Goal: Information Seeking & Learning: Learn about a topic

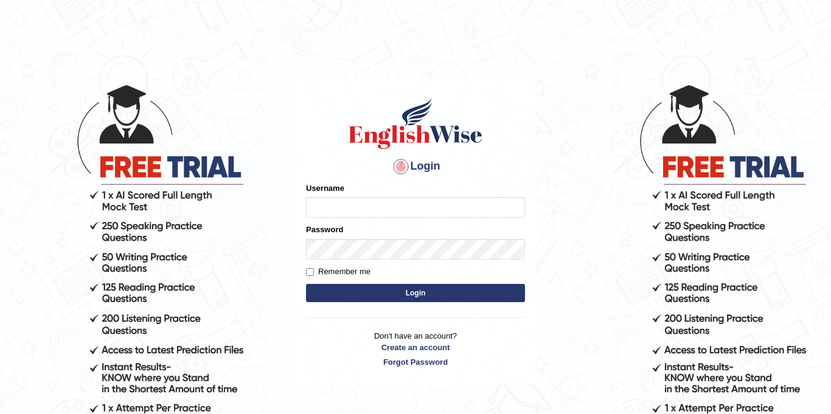
type input "Jolinaseva"
click at [369, 295] on button "Login" at bounding box center [415, 293] width 219 height 18
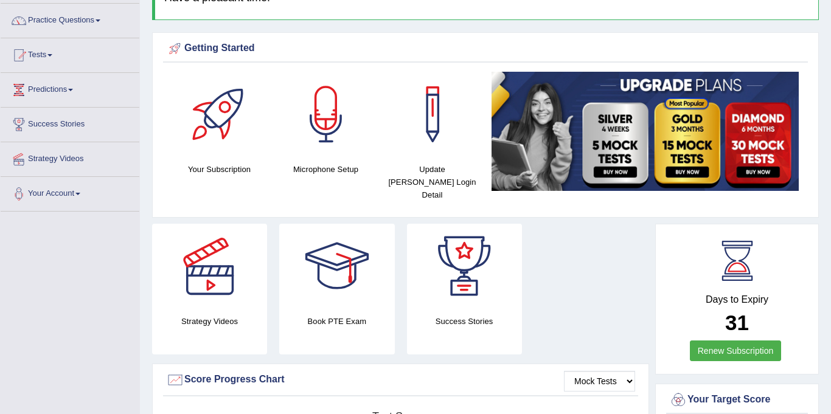
scroll to position [92, 0]
click at [90, 21] on link "Practice Questions" at bounding box center [70, 18] width 139 height 30
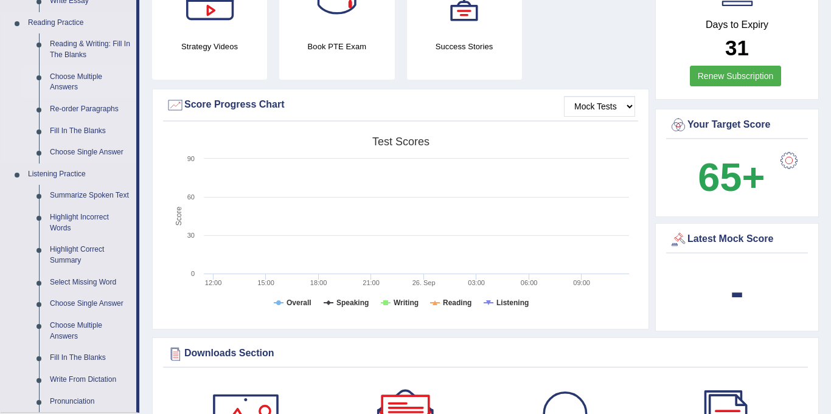
scroll to position [367, 0]
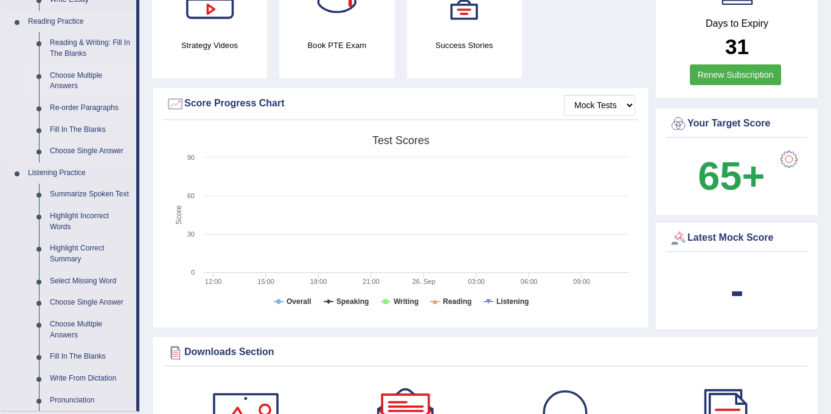
click at [82, 134] on link "Fill In The Blanks" at bounding box center [90, 130] width 92 height 22
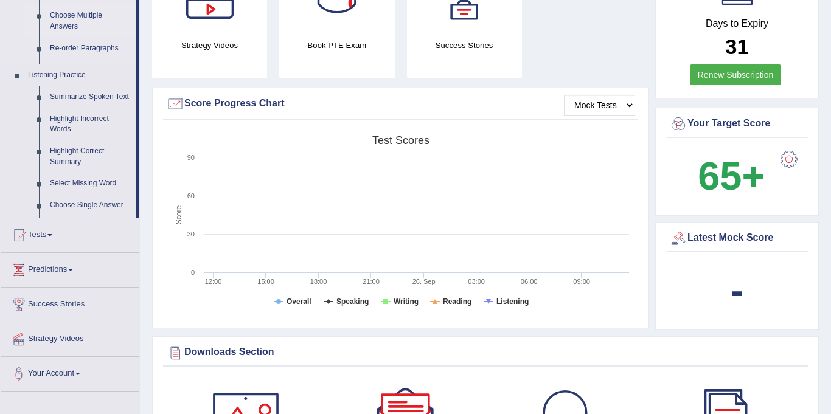
scroll to position [161, 0]
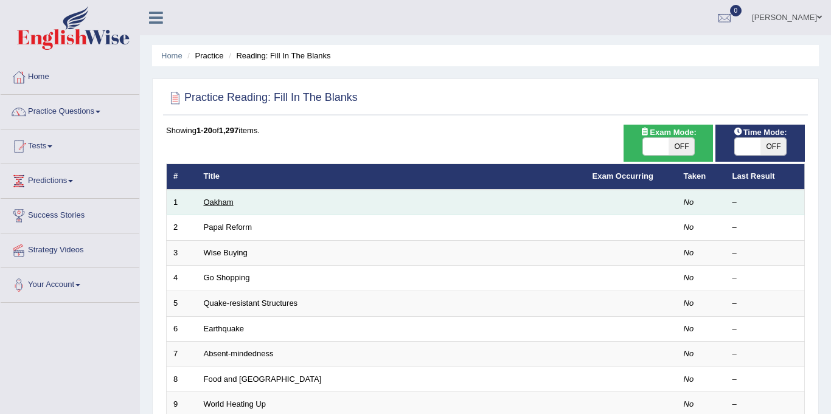
click at [221, 203] on link "Oakham" at bounding box center [219, 202] width 30 height 9
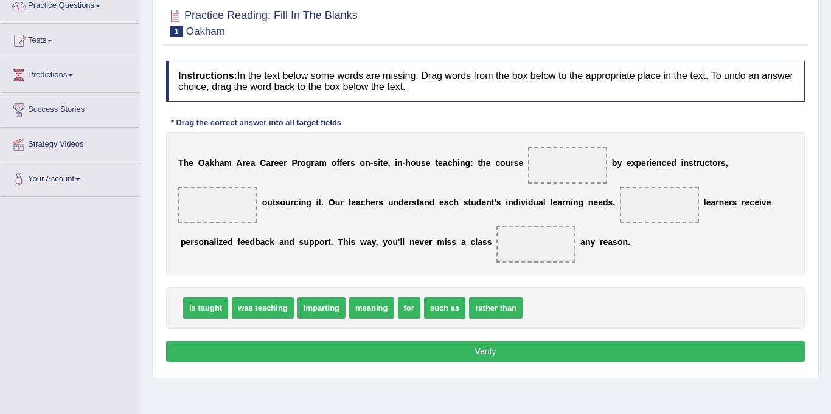
scroll to position [114, 0]
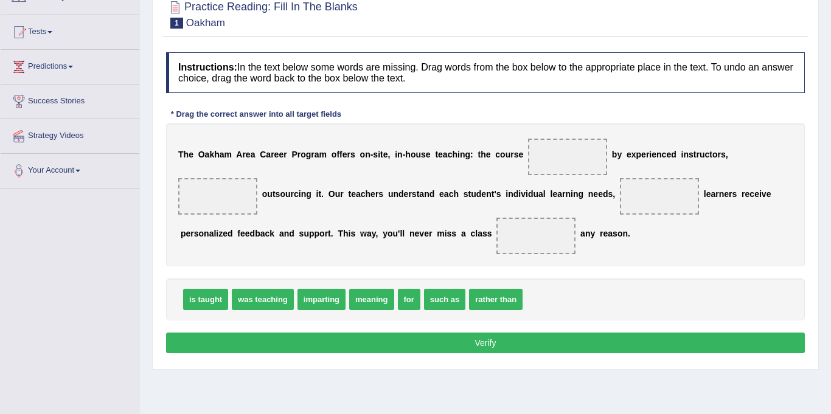
drag, startPoint x: 176, startPoint y: 150, endPoint x: 301, endPoint y: 162, distance: 125.9
click at [301, 162] on div "T h e O [PERSON_NAME] C a r e e r P r o g r a m o f f e r s o n - s i t e , i n…" at bounding box center [485, 194] width 639 height 143
click at [304, 164] on div "T h e O [PERSON_NAME] C a r e e r P r o g r a m o f f e r s o n - s i t e , i n…" at bounding box center [485, 194] width 639 height 143
click at [541, 164] on span at bounding box center [567, 157] width 79 height 36
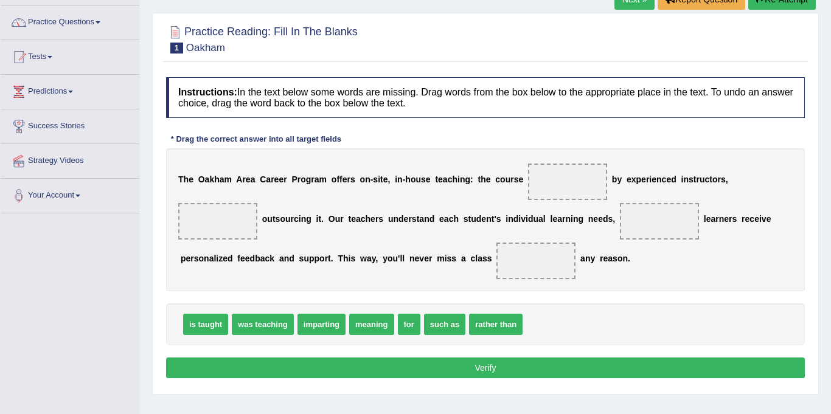
scroll to position [88, 0]
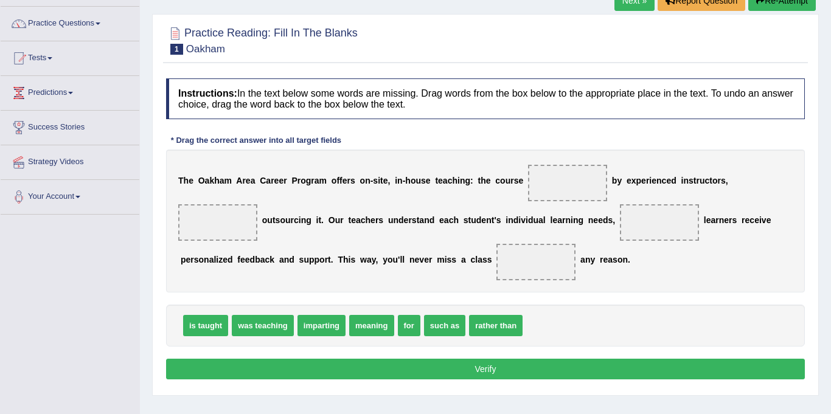
click at [542, 182] on span at bounding box center [567, 183] width 79 height 36
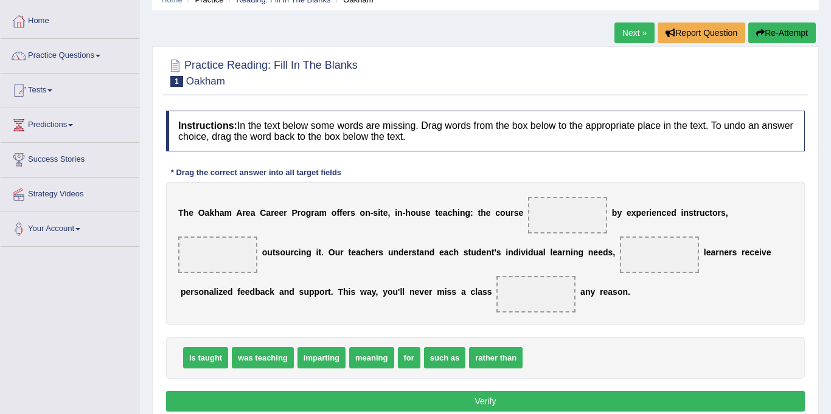
scroll to position [55, 0]
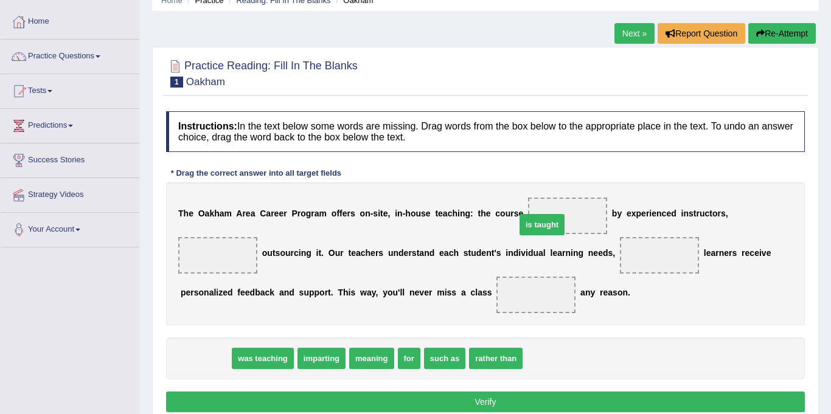
drag, startPoint x: 210, startPoint y: 361, endPoint x: 545, endPoint y: 228, distance: 360.7
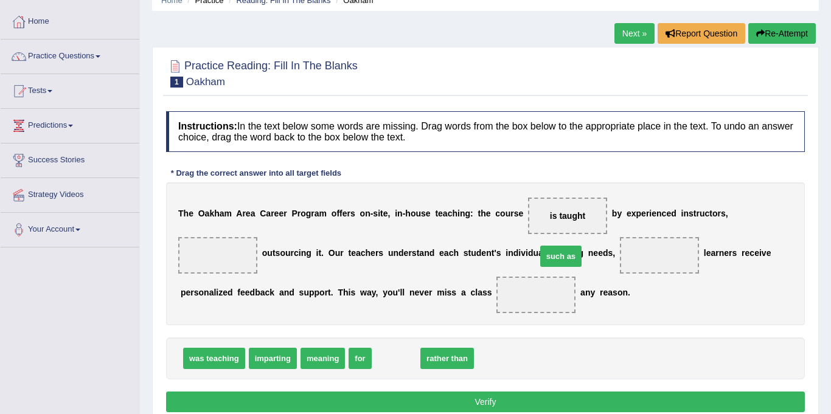
drag, startPoint x: 392, startPoint y: 360, endPoint x: 552, endPoint y: 261, distance: 188.7
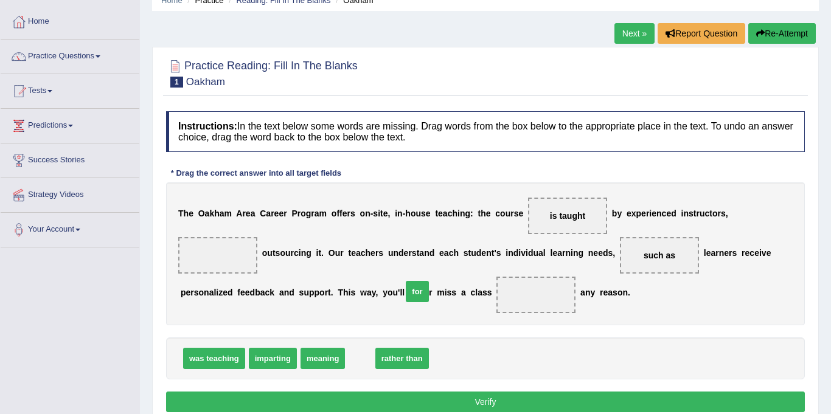
drag, startPoint x: 350, startPoint y: 359, endPoint x: 407, endPoint y: 292, distance: 88.0
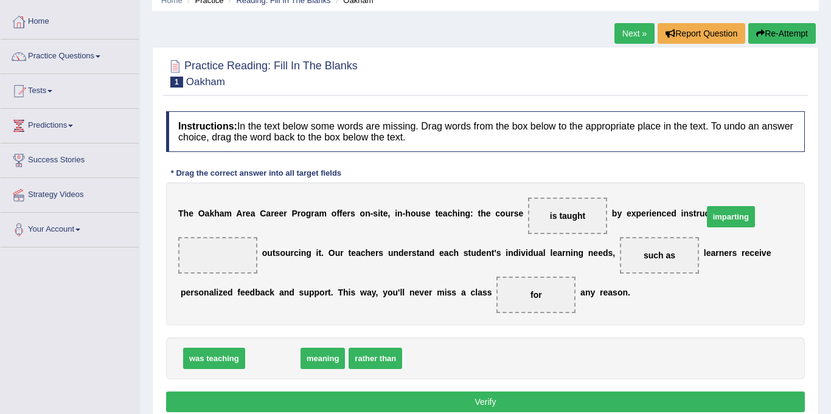
drag, startPoint x: 299, startPoint y: 358, endPoint x: 746, endPoint y: 218, distance: 468.5
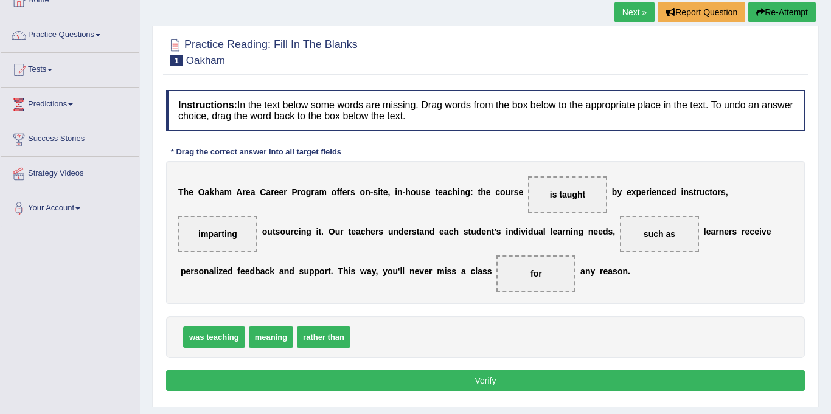
scroll to position [87, 0]
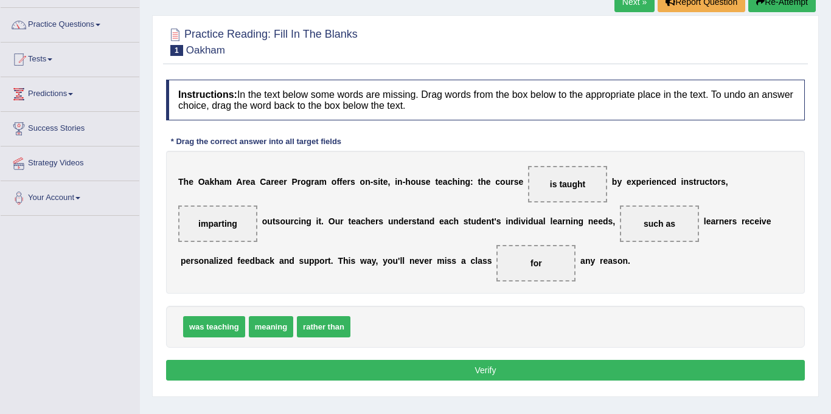
click at [479, 367] on button "Verify" at bounding box center [485, 370] width 639 height 21
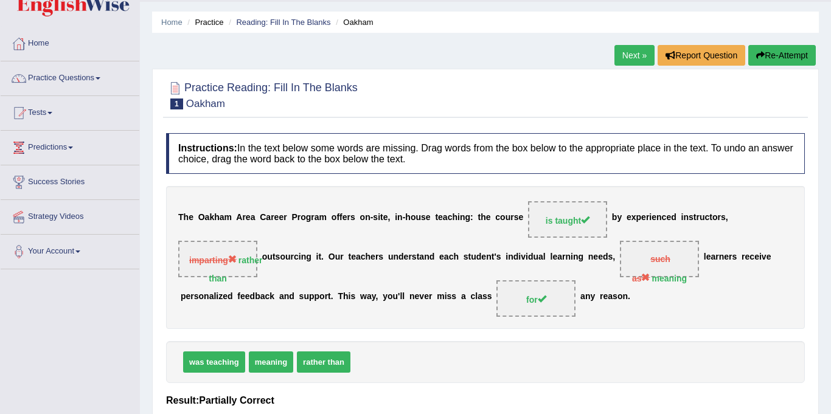
scroll to position [0, 0]
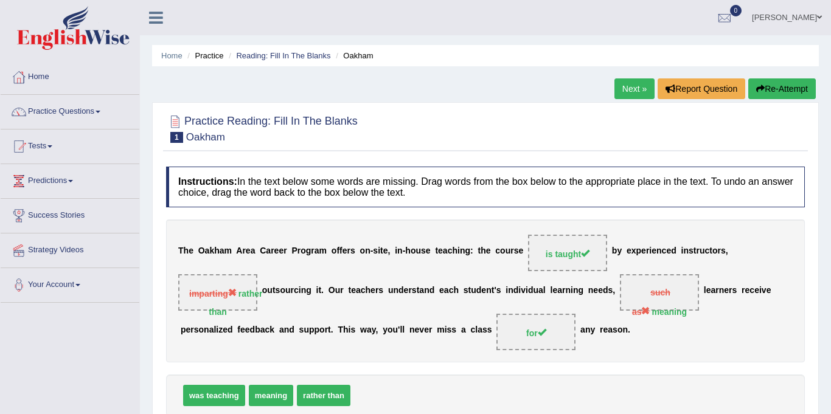
click at [635, 86] on link "Next »" at bounding box center [634, 88] width 40 height 21
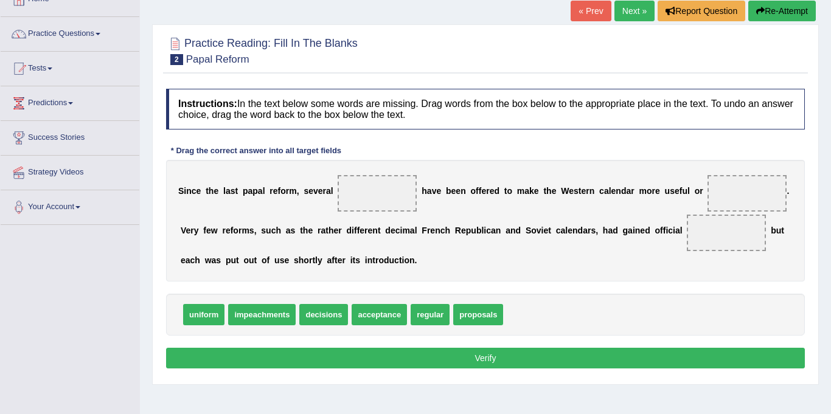
scroll to position [72, 0]
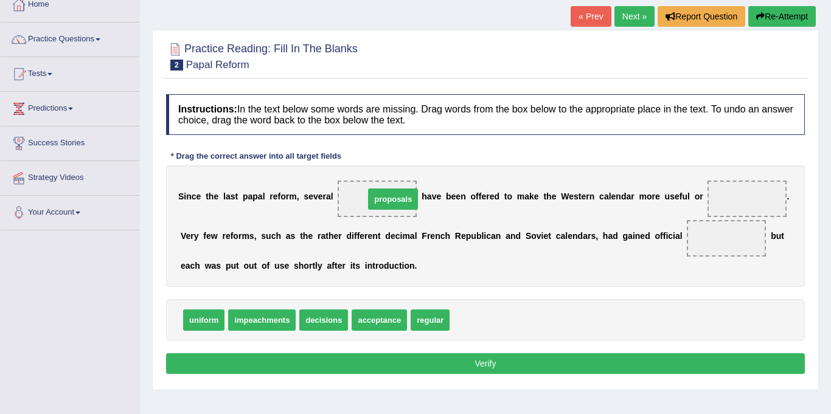
drag, startPoint x: 467, startPoint y: 320, endPoint x: 380, endPoint y: 197, distance: 150.9
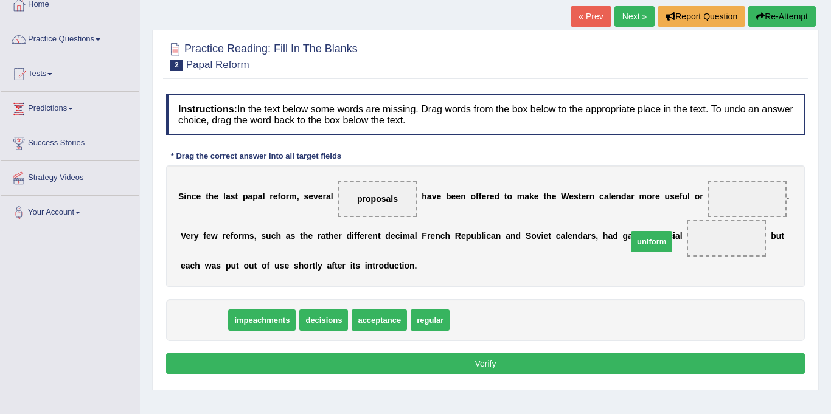
drag, startPoint x: 206, startPoint y: 322, endPoint x: 653, endPoint y: 243, distance: 454.5
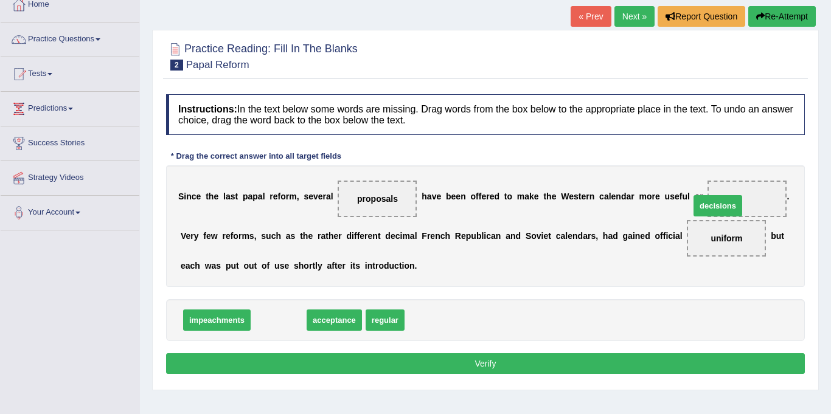
drag, startPoint x: 301, startPoint y: 313, endPoint x: 722, endPoint y: 207, distance: 433.9
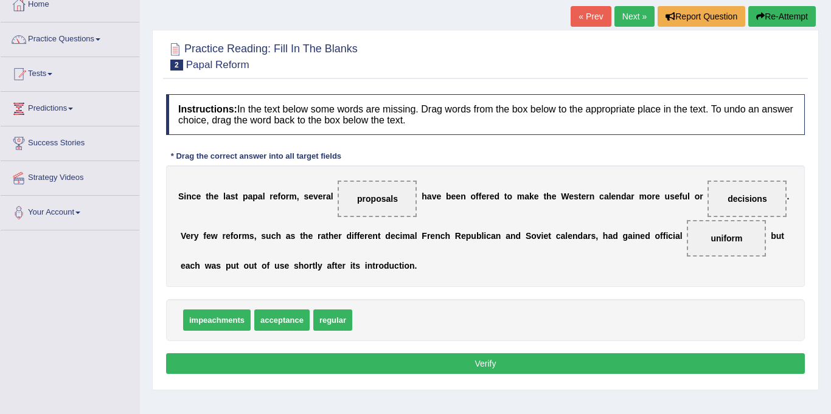
click at [457, 364] on button "Verify" at bounding box center [485, 363] width 639 height 21
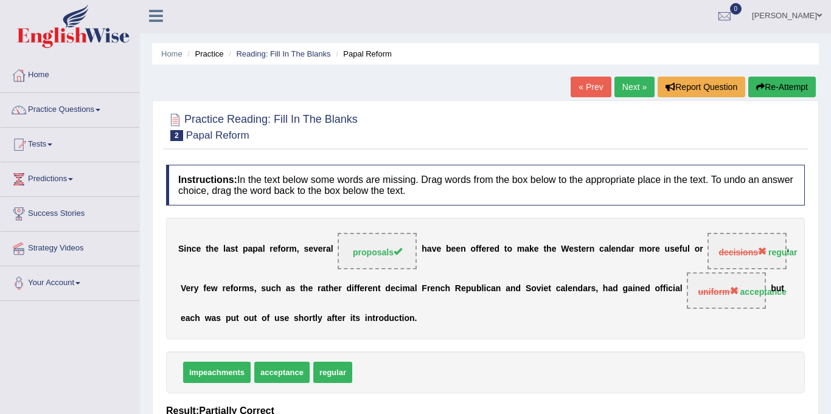
scroll to position [0, 0]
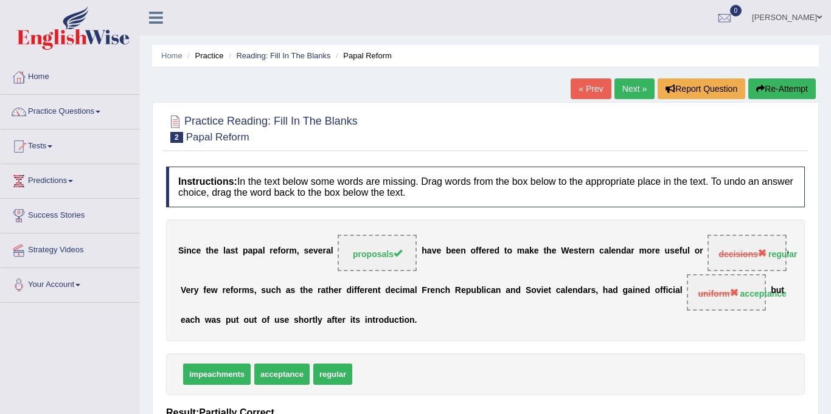
click at [623, 91] on link "Next »" at bounding box center [634, 88] width 40 height 21
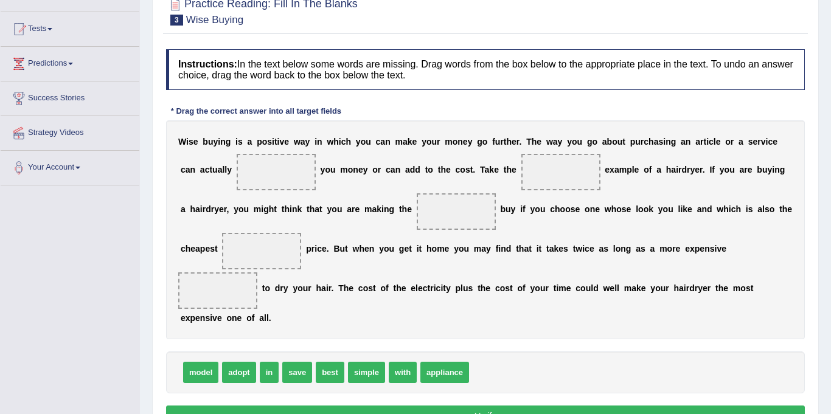
scroll to position [130, 0]
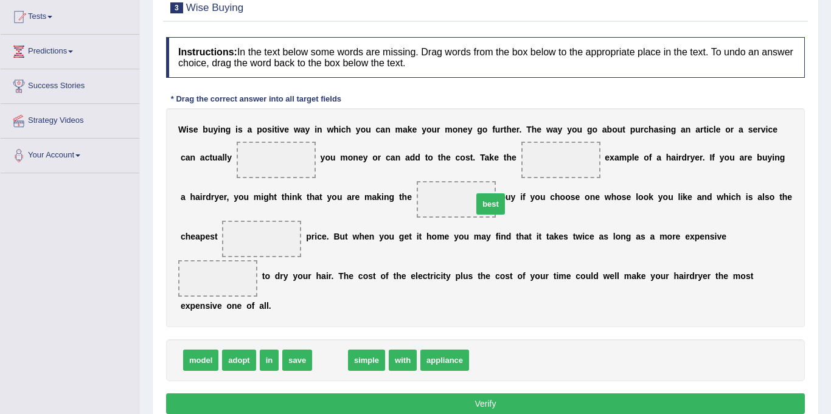
drag, startPoint x: 346, startPoint y: 312, endPoint x: 491, endPoint y: 164, distance: 207.8
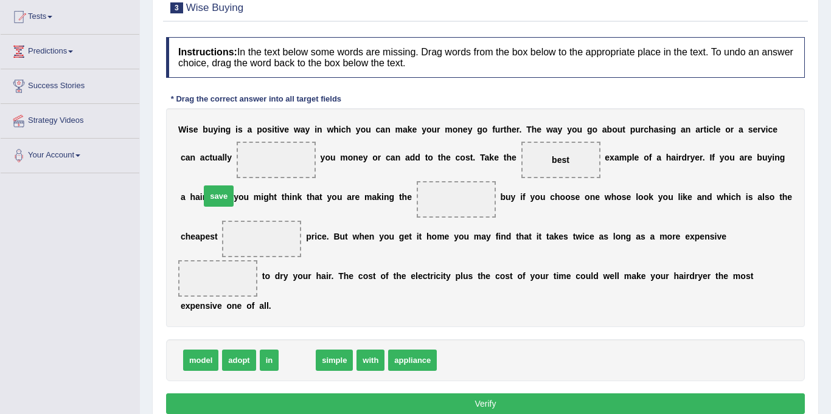
drag, startPoint x: 288, startPoint y: 318, endPoint x: 209, endPoint y: 154, distance: 182.0
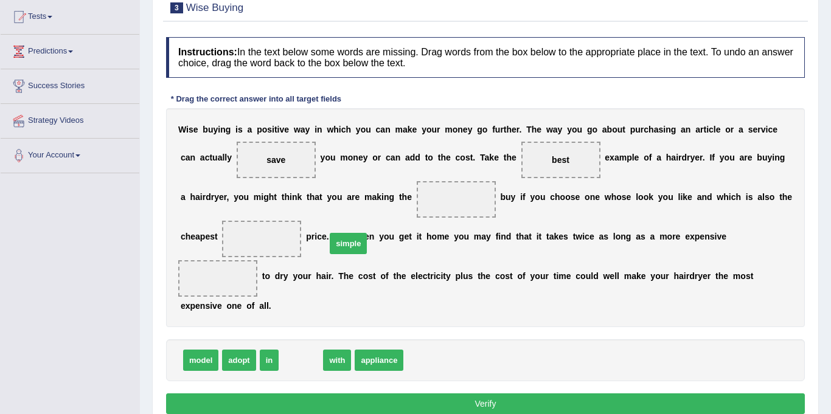
drag, startPoint x: 293, startPoint y: 323, endPoint x: 340, endPoint y: 206, distance: 126.1
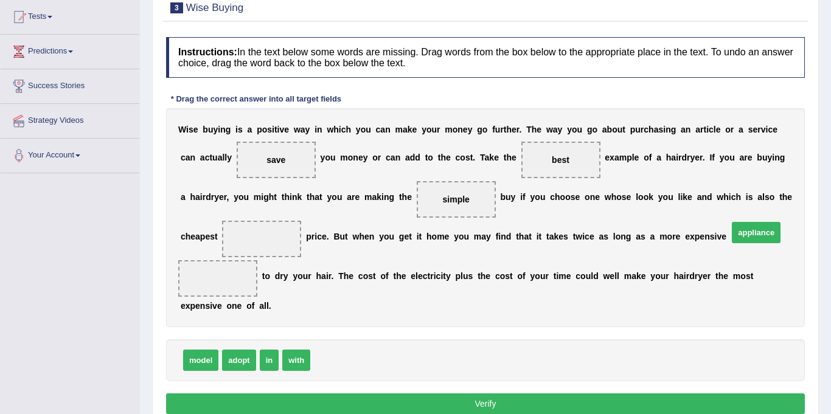
drag, startPoint x: 343, startPoint y: 315, endPoint x: 742, endPoint y: 197, distance: 416.1
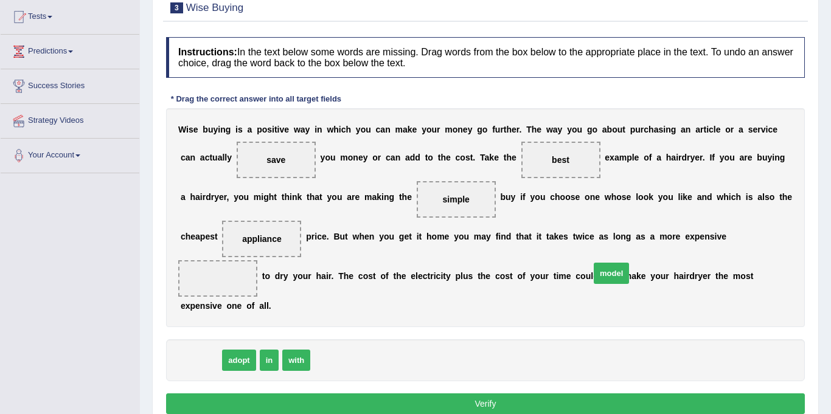
drag, startPoint x: 196, startPoint y: 325, endPoint x: 622, endPoint y: 261, distance: 430.7
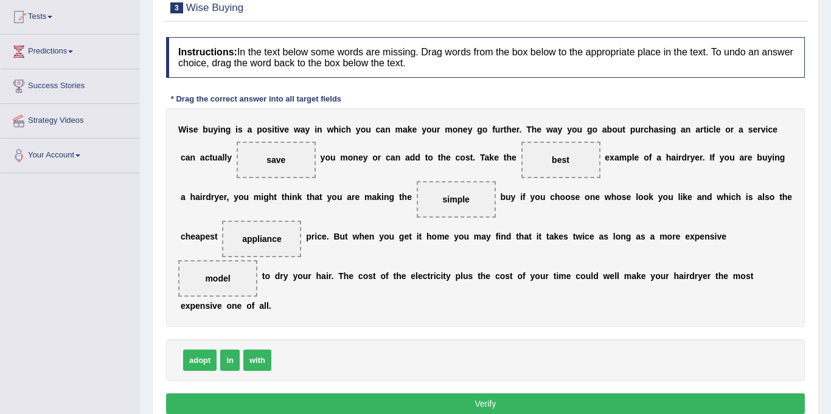
click at [440, 394] on button "Verify" at bounding box center [485, 404] width 639 height 21
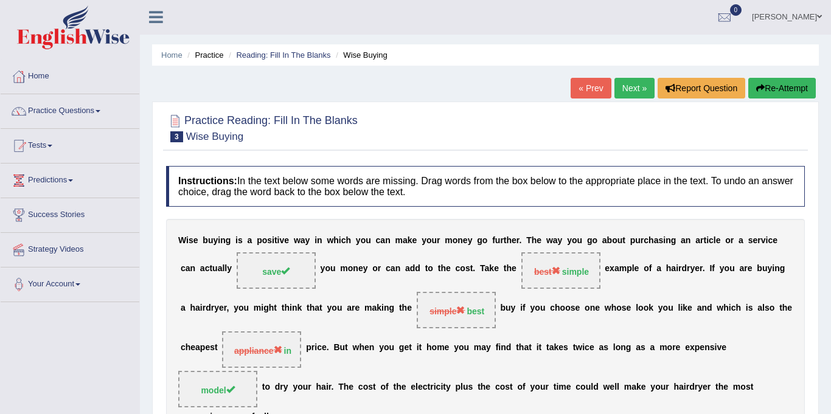
scroll to position [0, 0]
click at [627, 85] on link "Next »" at bounding box center [634, 88] width 40 height 21
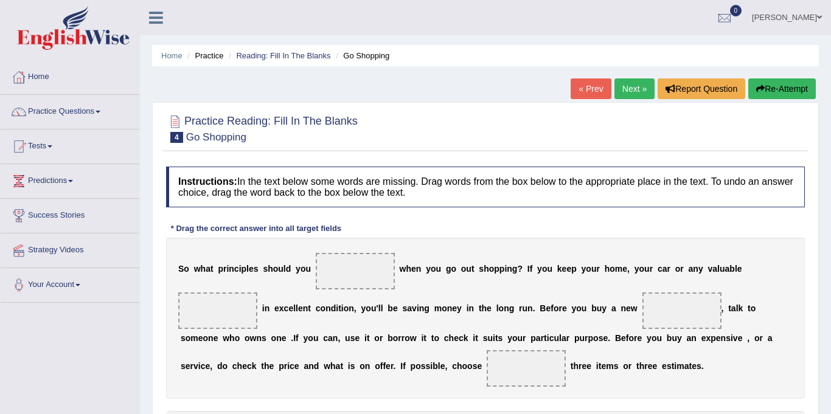
click at [631, 89] on link "Next »" at bounding box center [634, 88] width 40 height 21
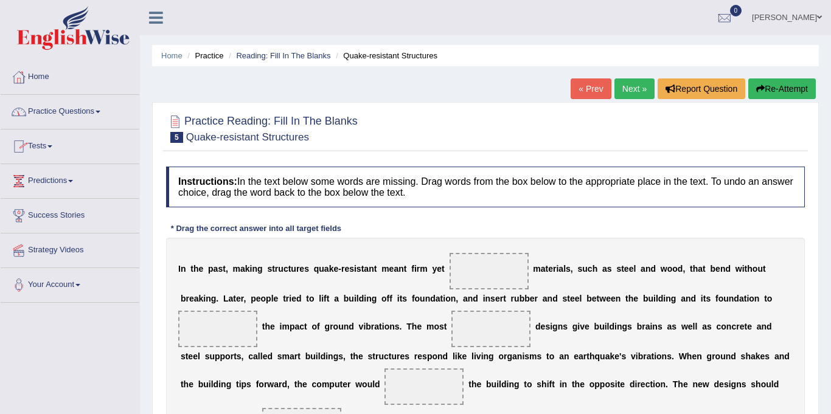
click at [82, 106] on link "Practice Questions" at bounding box center [70, 110] width 139 height 30
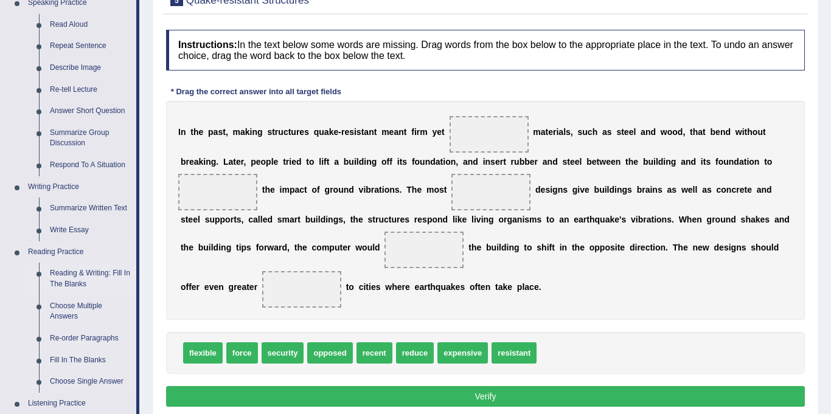
scroll to position [180, 0]
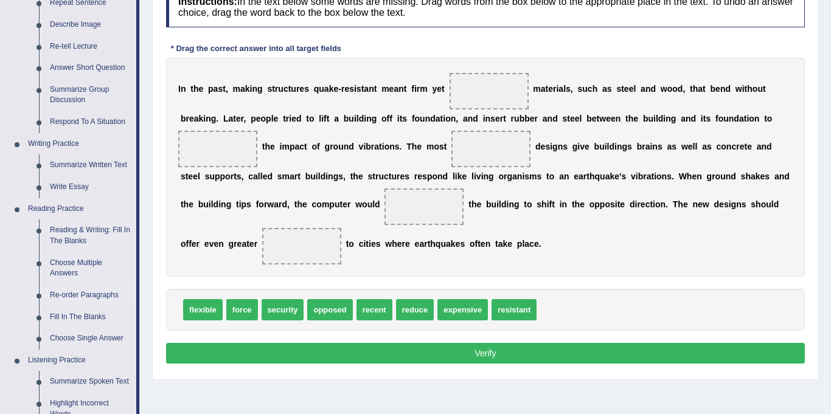
click at [75, 296] on link "Re-order Paragraphs" at bounding box center [90, 296] width 92 height 22
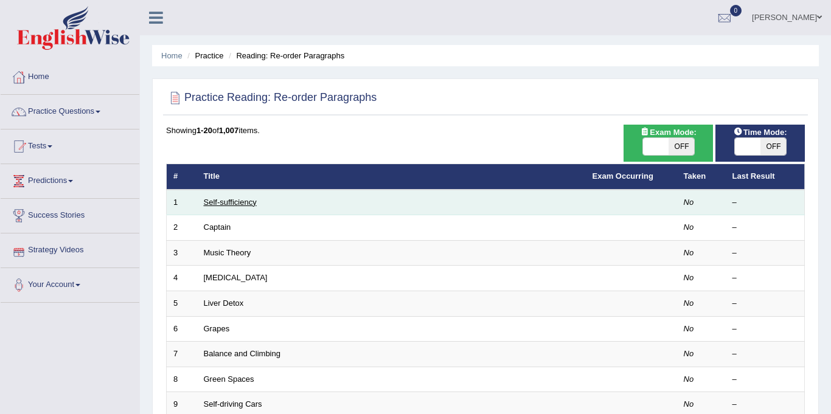
click at [230, 202] on link "Self-sufficiency" at bounding box center [230, 202] width 53 height 9
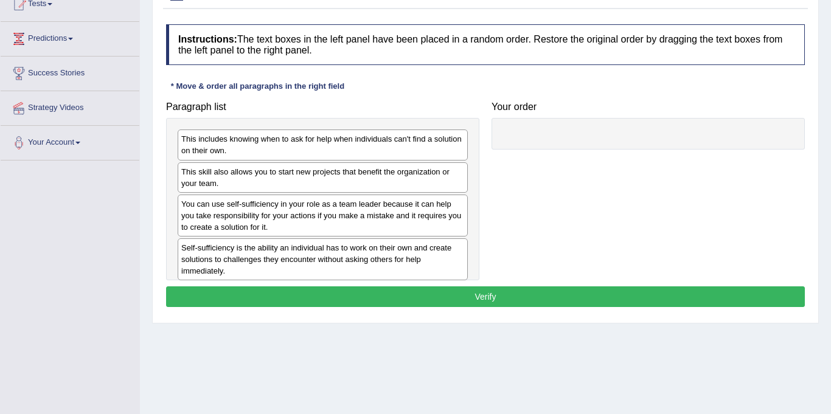
scroll to position [150, 0]
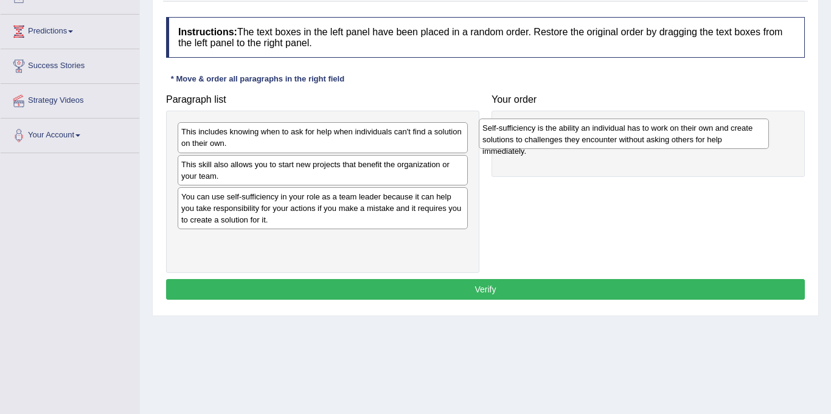
drag, startPoint x: 228, startPoint y: 246, endPoint x: 529, endPoint y: 133, distance: 321.5
click at [529, 133] on div "Self-sufficiency is the ability an individual has to work on their own and crea…" at bounding box center [624, 134] width 290 height 30
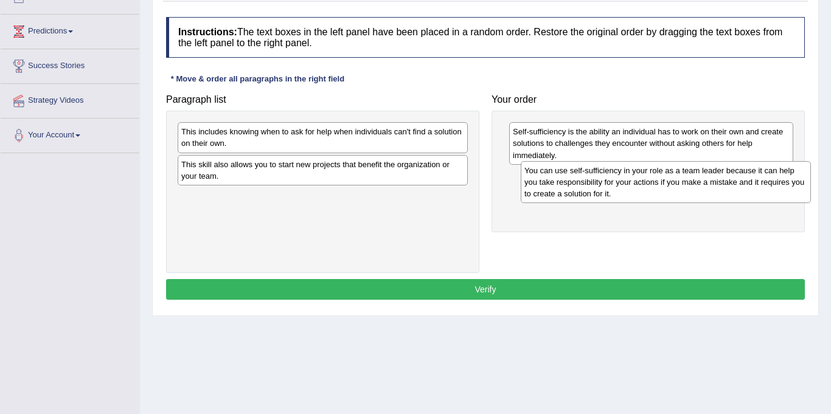
drag, startPoint x: 305, startPoint y: 215, endPoint x: 641, endPoint y: 191, distance: 336.1
click at [641, 191] on div "You can use self-sufficiency in your role as a team leader because it can help …" at bounding box center [666, 182] width 290 height 42
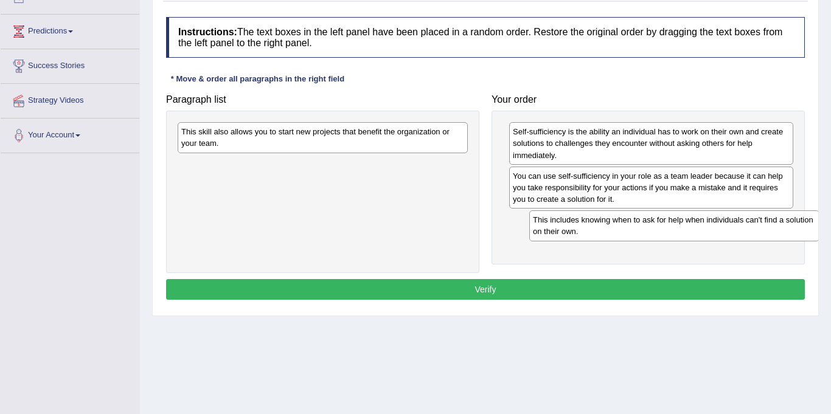
drag, startPoint x: 321, startPoint y: 137, endPoint x: 645, endPoint y: 223, distance: 335.8
click at [645, 223] on div "This includes knowing when to ask for help when individuals can't find a soluti…" at bounding box center [674, 225] width 290 height 30
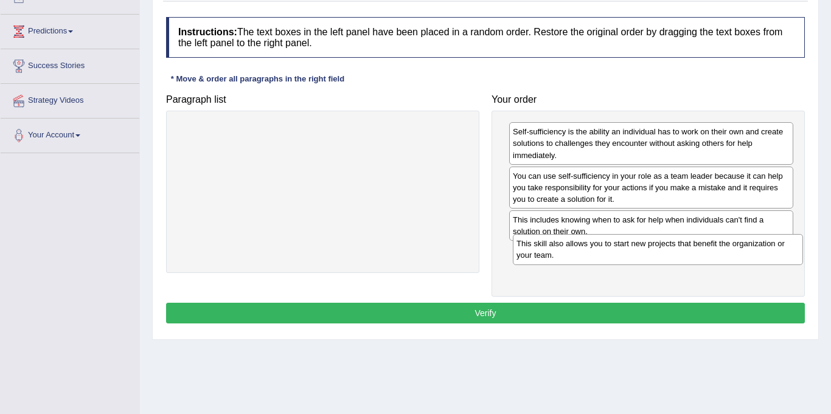
drag, startPoint x: 387, startPoint y: 133, endPoint x: 721, endPoint y: 245, distance: 352.2
click at [721, 245] on div "This skill also allows you to start new projects that benefit the organization …" at bounding box center [658, 249] width 290 height 30
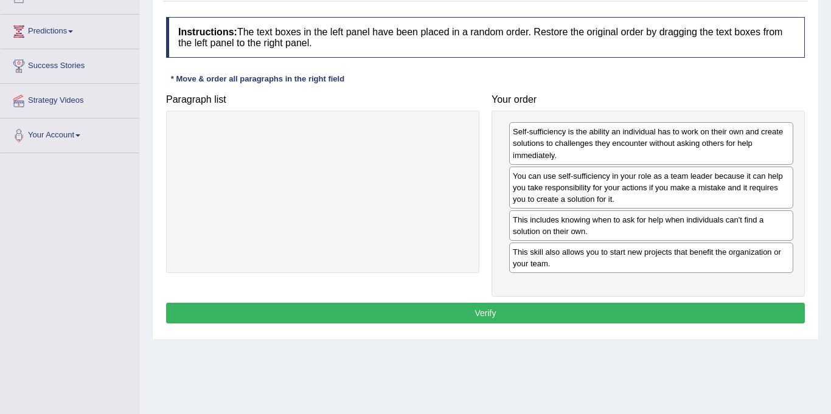
click at [511, 309] on button "Verify" at bounding box center [485, 313] width 639 height 21
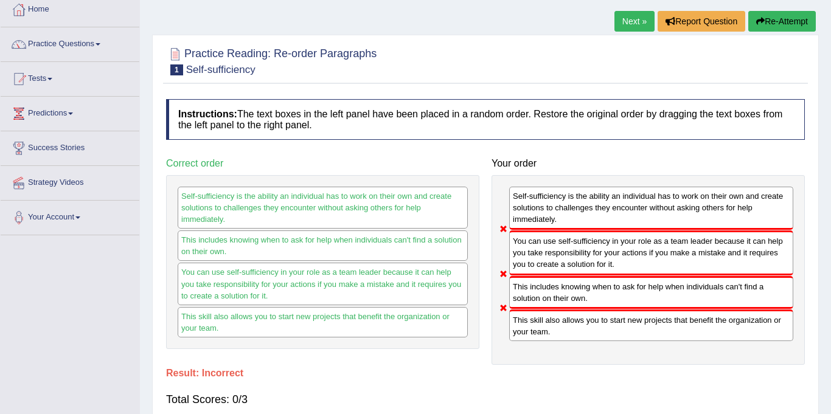
scroll to position [66, 0]
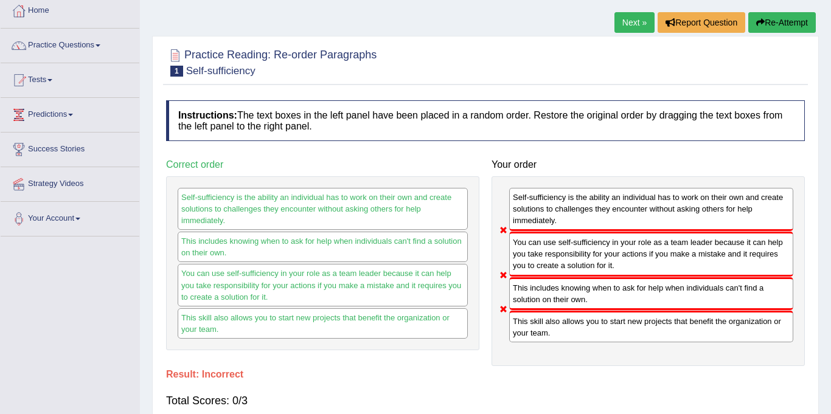
click at [637, 22] on link "Next »" at bounding box center [634, 22] width 40 height 21
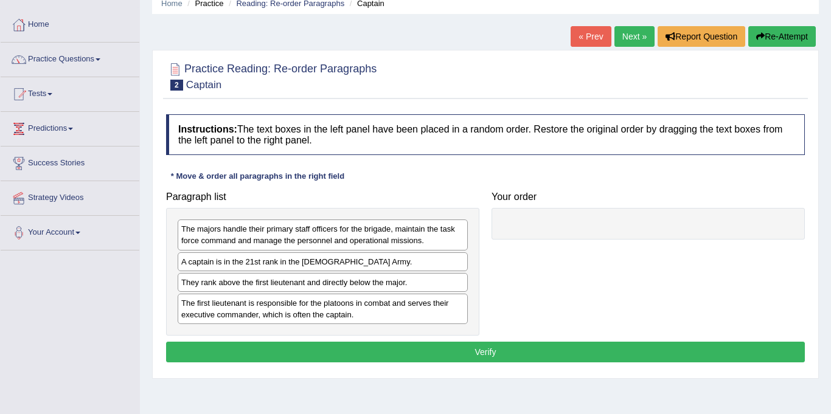
scroll to position [33, 0]
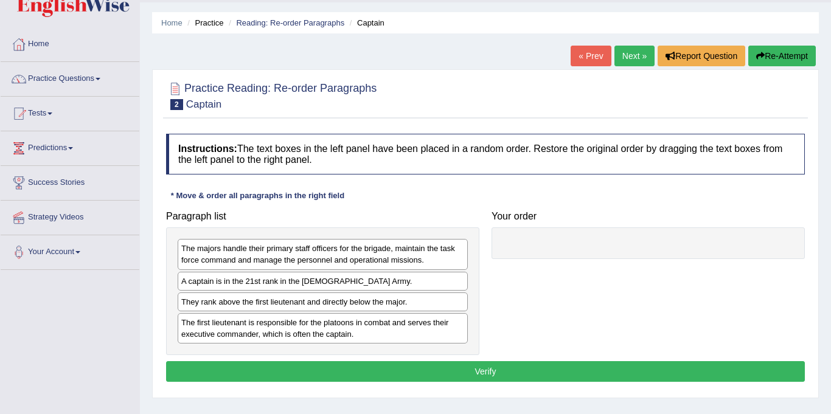
click at [642, 54] on link "Next »" at bounding box center [634, 56] width 40 height 21
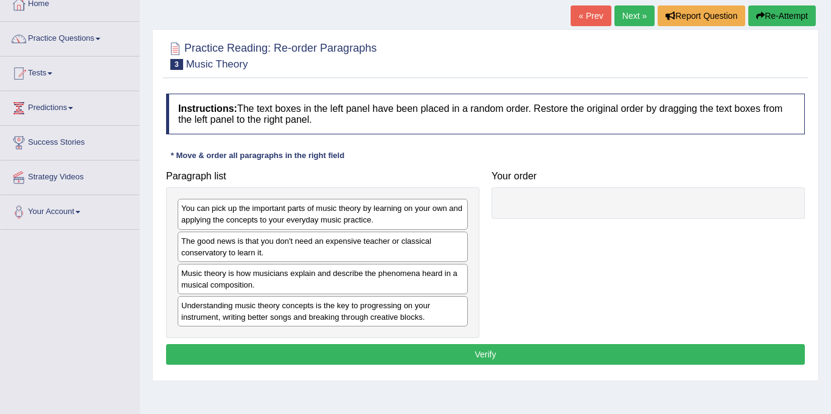
scroll to position [74, 0]
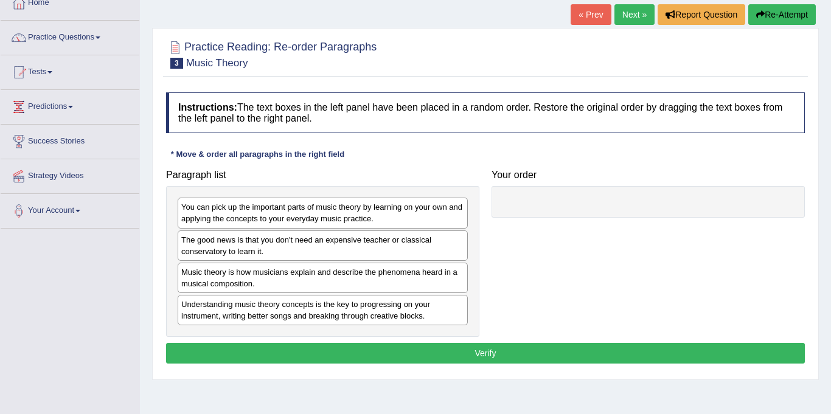
click at [634, 9] on link "Next »" at bounding box center [634, 14] width 40 height 21
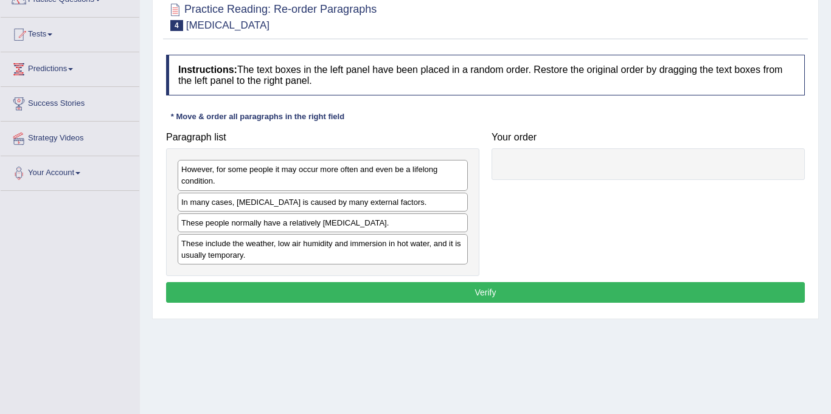
scroll to position [113, 0]
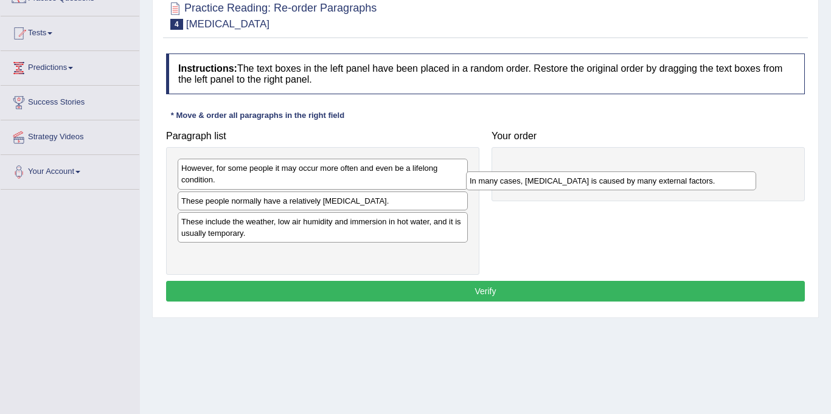
drag, startPoint x: 240, startPoint y: 202, endPoint x: 532, endPoint y: 182, distance: 292.6
click at [532, 182] on div "In many cases, [MEDICAL_DATA] is caused by many external factors." at bounding box center [611, 181] width 290 height 19
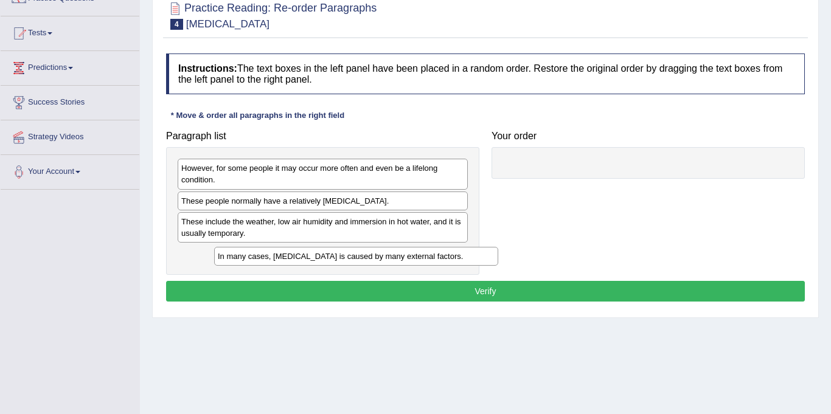
drag, startPoint x: 544, startPoint y: 173, endPoint x: 246, endPoint y: 255, distance: 309.0
click at [246, 259] on div "In many cases, [MEDICAL_DATA] is caused by many external factors." at bounding box center [356, 256] width 284 height 19
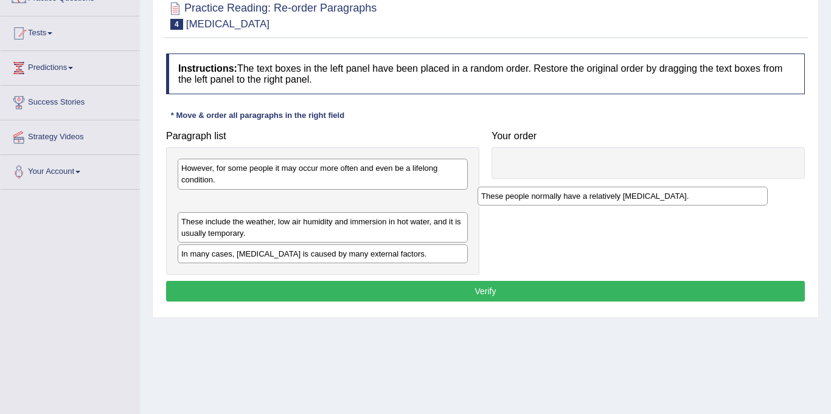
drag, startPoint x: 257, startPoint y: 203, endPoint x: 558, endPoint y: 196, distance: 301.2
click at [558, 196] on div "These people normally have a relatively sensitive skin." at bounding box center [623, 196] width 290 height 19
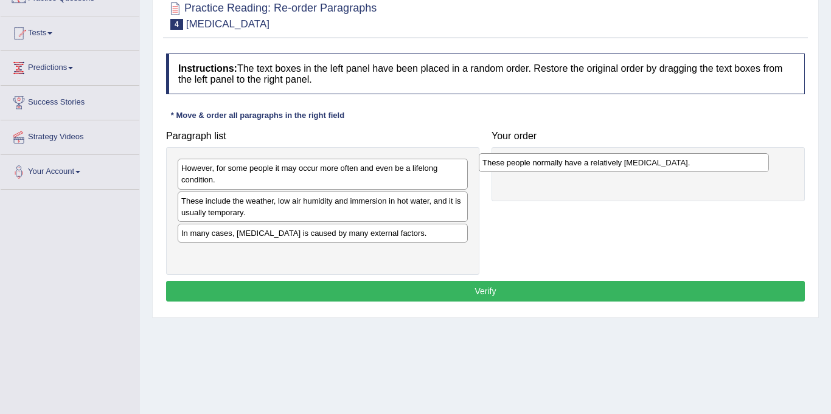
drag, startPoint x: 302, startPoint y: 200, endPoint x: 608, endPoint y: 161, distance: 308.4
click at [606, 161] on div "These people normally have a relatively sensitive skin." at bounding box center [624, 162] width 290 height 19
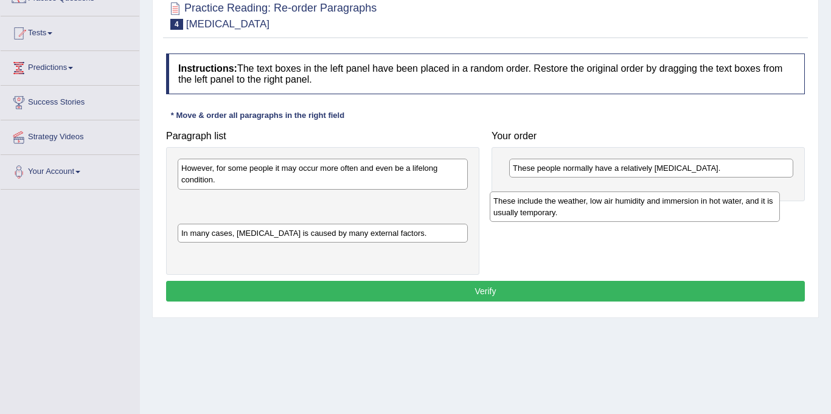
drag, startPoint x: 301, startPoint y: 214, endPoint x: 605, endPoint y: 207, distance: 304.9
click at [605, 207] on div "These include the weather, low air humidity and immersion in hot water, and it …" at bounding box center [635, 207] width 290 height 30
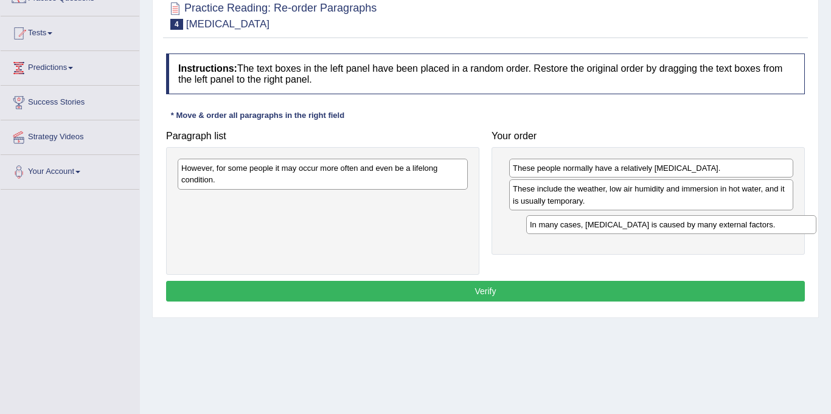
drag, startPoint x: 246, startPoint y: 202, endPoint x: 594, endPoint y: 226, distance: 348.8
click at [594, 226] on div "In many cases, dry skin is caused by many external factors." at bounding box center [671, 224] width 290 height 19
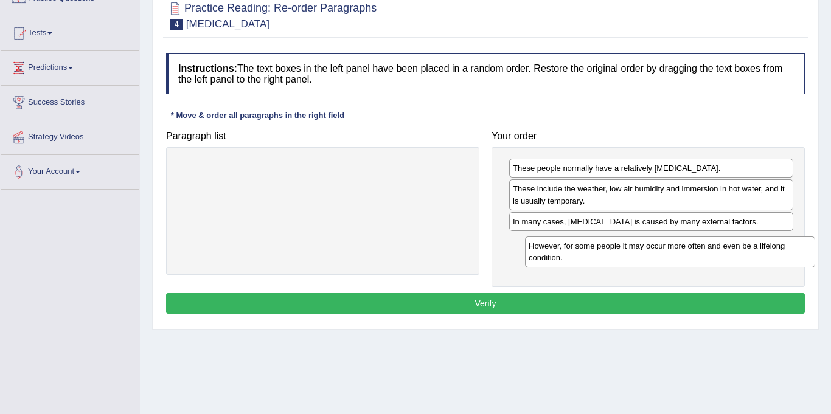
drag, startPoint x: 324, startPoint y: 172, endPoint x: 659, endPoint y: 240, distance: 342.2
click at [661, 241] on div "However, for some people it may occur more often and even be a lifelong conditi…" at bounding box center [670, 252] width 290 height 30
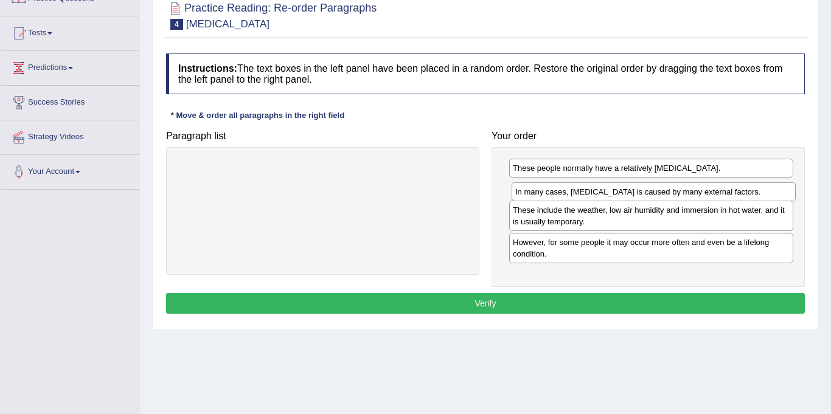
drag, startPoint x: 562, startPoint y: 221, endPoint x: 565, endPoint y: 192, distance: 29.9
click at [565, 192] on div "In many cases, dry skin is caused by many external factors." at bounding box center [654, 191] width 284 height 19
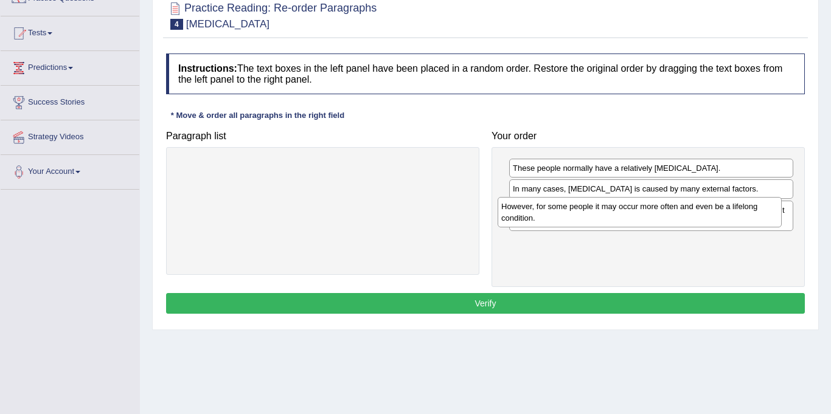
drag, startPoint x: 548, startPoint y: 253, endPoint x: 537, endPoint y: 217, distance: 37.7
click at [537, 217] on div "However, for some people it may occur more often and even be a lifelong conditi…" at bounding box center [640, 212] width 284 height 30
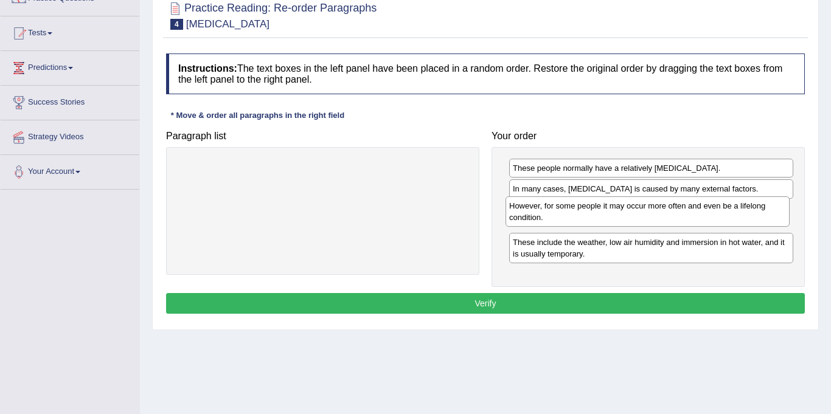
drag, startPoint x: 546, startPoint y: 246, endPoint x: 542, endPoint y: 209, distance: 36.7
click at [542, 209] on div "However, for some people it may occur more often and even be a lifelong conditi…" at bounding box center [648, 211] width 284 height 30
click at [507, 301] on button "Verify" at bounding box center [485, 303] width 639 height 21
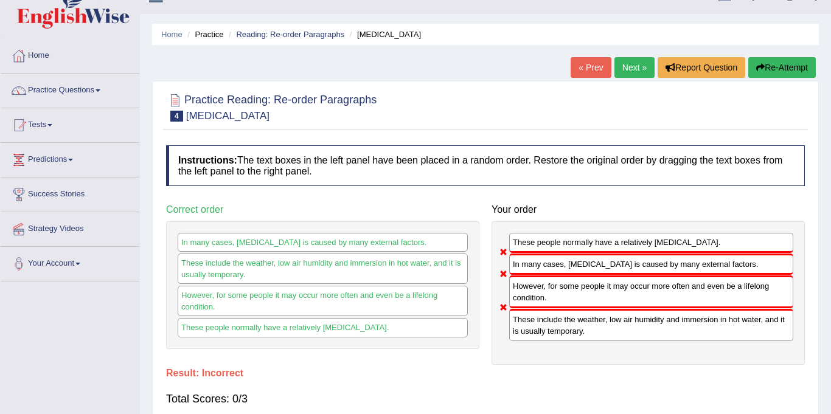
scroll to position [14, 0]
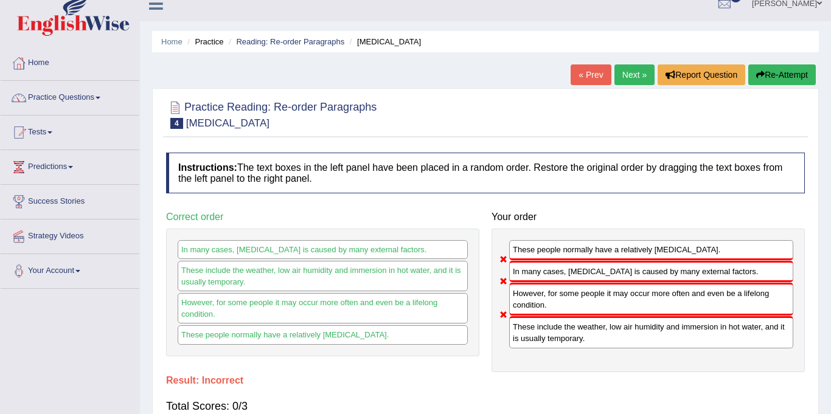
click at [630, 74] on link "Next »" at bounding box center [634, 74] width 40 height 21
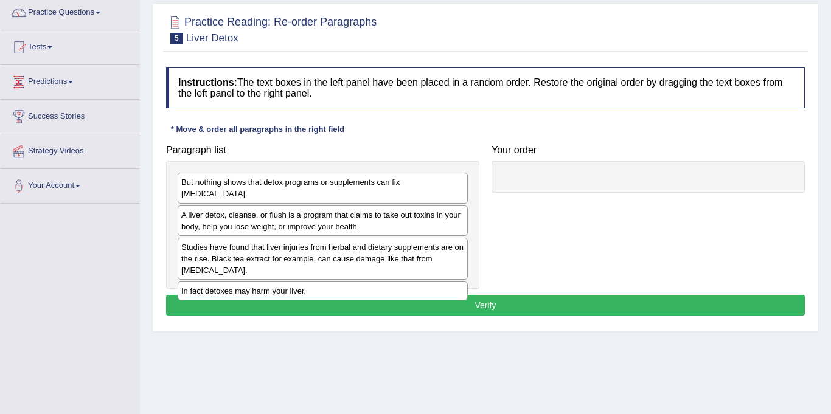
scroll to position [100, 0]
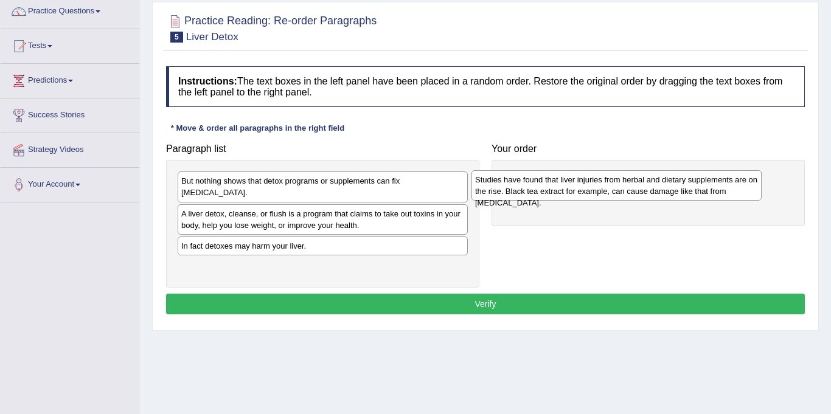
drag, startPoint x: 358, startPoint y: 245, endPoint x: 655, endPoint y: 187, distance: 301.7
click at [654, 188] on div "Studies have found that liver injuries from herbal and dietary supplements are …" at bounding box center [616, 185] width 290 height 30
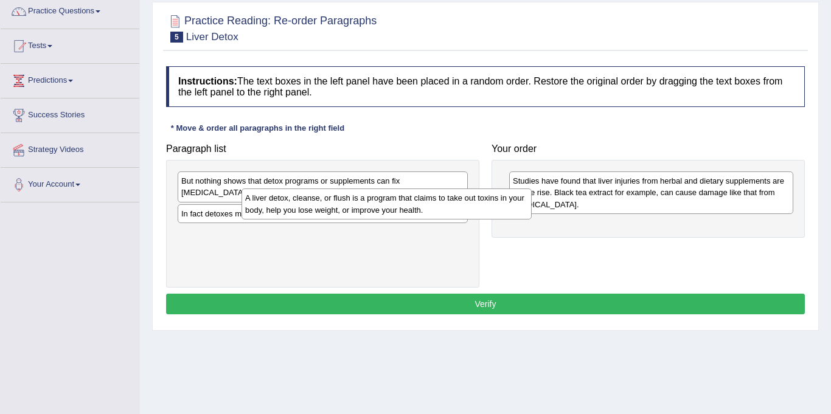
drag, startPoint x: 313, startPoint y: 218, endPoint x: 356, endPoint y: 215, distance: 43.3
click at [356, 215] on div "A liver detox, cleanse, or flush is a program that claims to take out toxins in…" at bounding box center [387, 204] width 290 height 30
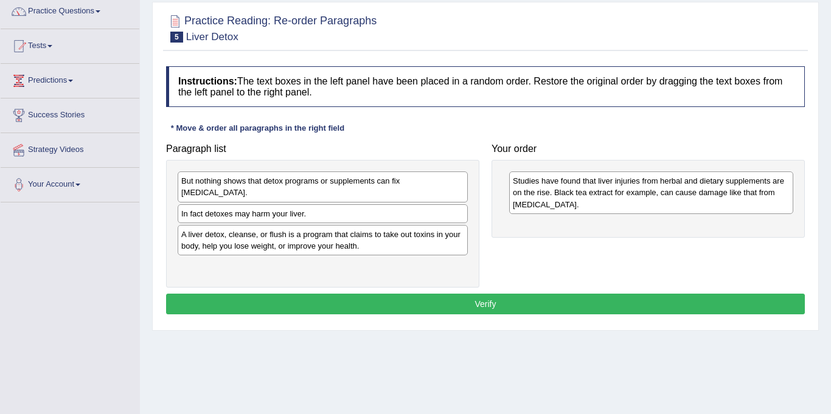
drag, startPoint x: 314, startPoint y: 192, endPoint x: 349, endPoint y: 193, distance: 34.7
click at [349, 193] on div "But nothing shows that detox programs or supplements can fix [MEDICAL_DATA]. In…" at bounding box center [322, 224] width 313 height 128
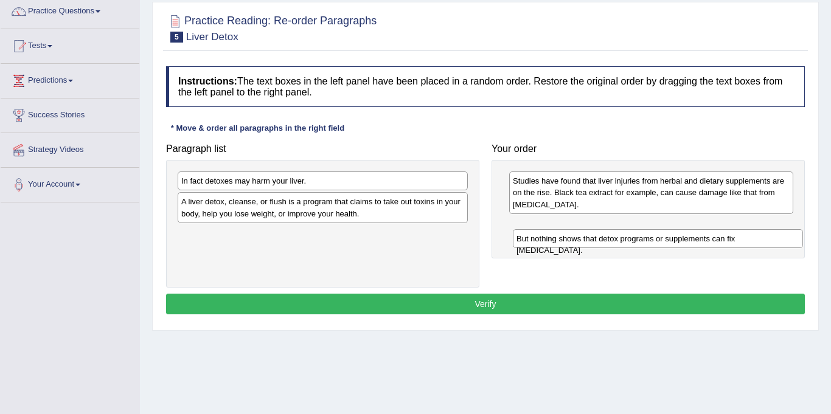
drag, startPoint x: 291, startPoint y: 188, endPoint x: 622, endPoint y: 246, distance: 335.9
click at [626, 246] on div "But nothing shows that detox programs or supplements can fix [MEDICAL_DATA]." at bounding box center [658, 238] width 290 height 19
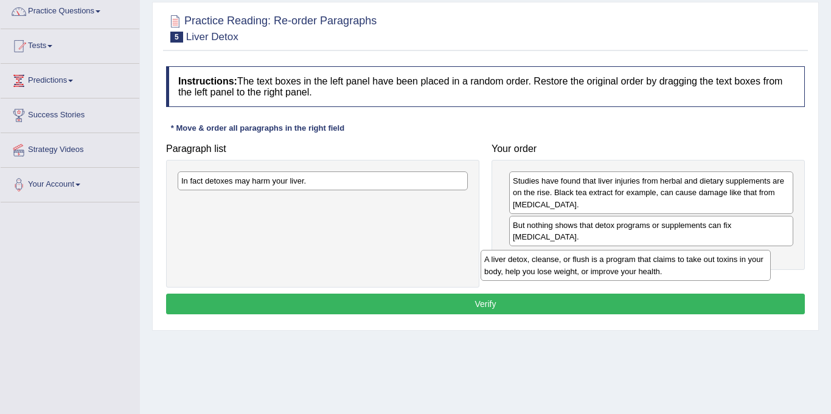
drag, startPoint x: 368, startPoint y: 212, endPoint x: 671, endPoint y: 269, distance: 308.4
click at [671, 269] on div "A liver detox, cleanse, or flush is a program that claims to take out toxins in…" at bounding box center [626, 265] width 290 height 30
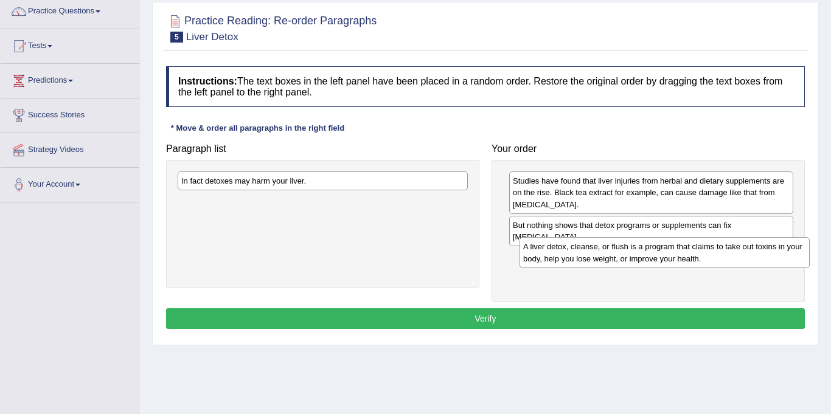
drag, startPoint x: 372, startPoint y: 210, endPoint x: 715, endPoint y: 254, distance: 345.9
click at [715, 254] on div "A liver detox, cleanse, or flush is a program that claims to take out toxins in…" at bounding box center [665, 252] width 290 height 30
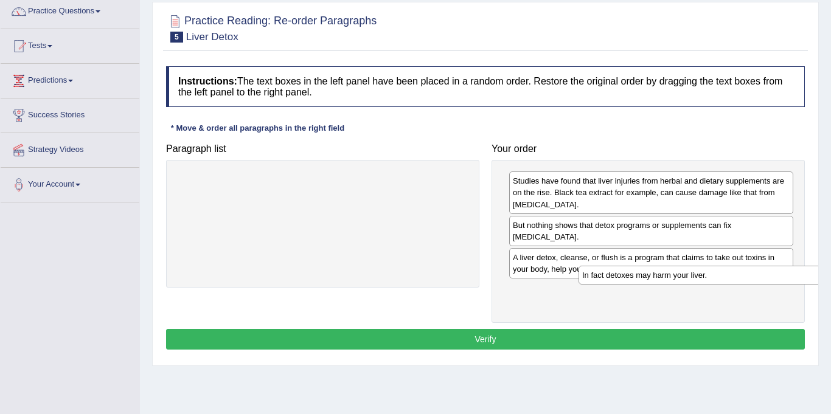
drag, startPoint x: 328, startPoint y: 178, endPoint x: 729, endPoint y: 273, distance: 411.8
click at [729, 273] on div "In fact detoxes may harm your liver." at bounding box center [724, 275] width 290 height 19
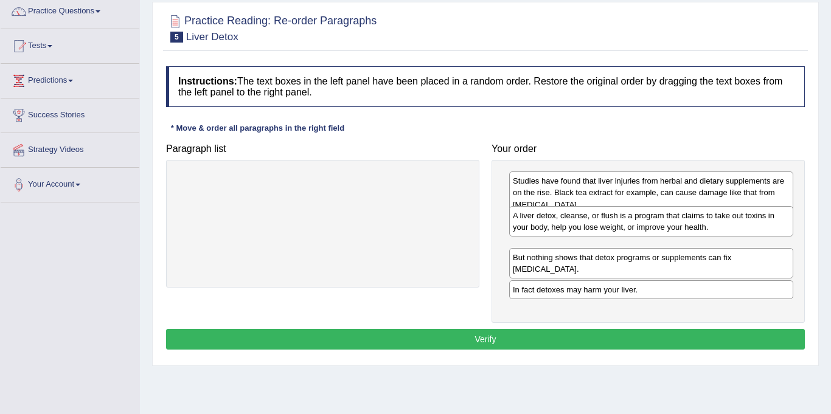
drag, startPoint x: 526, startPoint y: 254, endPoint x: 526, endPoint y: 224, distance: 30.4
click at [526, 224] on div "A liver detox, cleanse, or flush is a program that claims to take out toxins in…" at bounding box center [651, 221] width 284 height 30
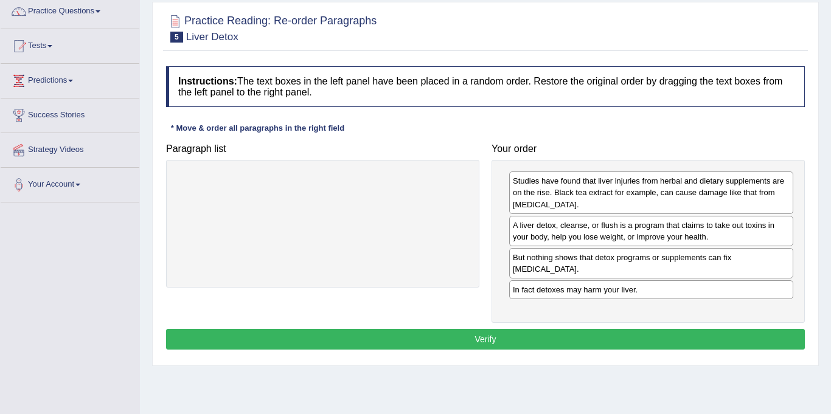
click at [569, 329] on button "Verify" at bounding box center [485, 339] width 639 height 21
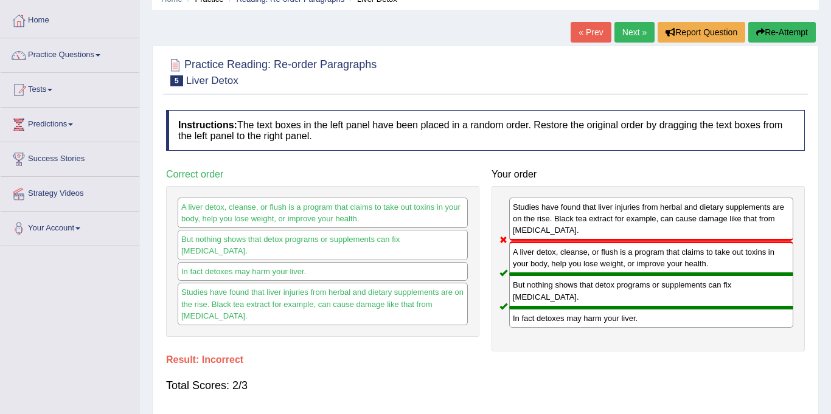
scroll to position [46, 0]
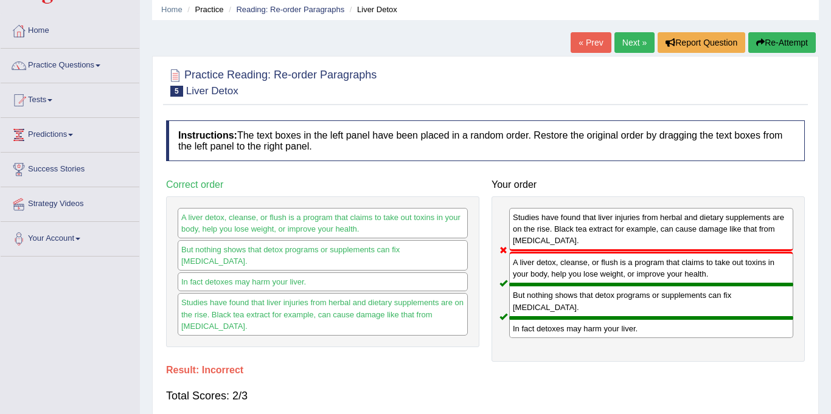
click at [629, 44] on link "Next »" at bounding box center [634, 42] width 40 height 21
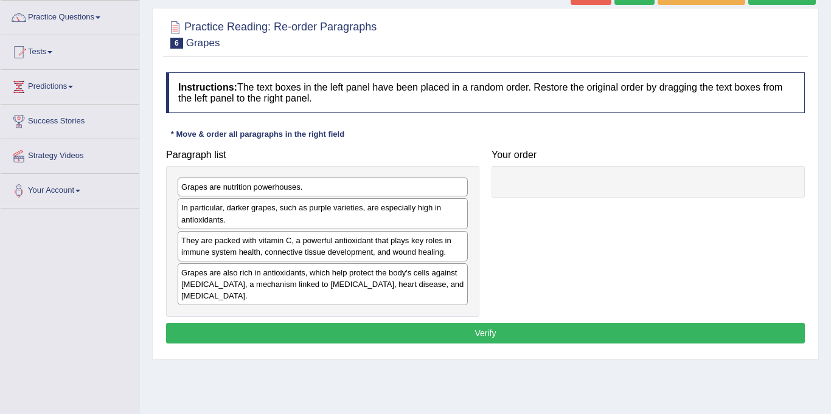
scroll to position [105, 0]
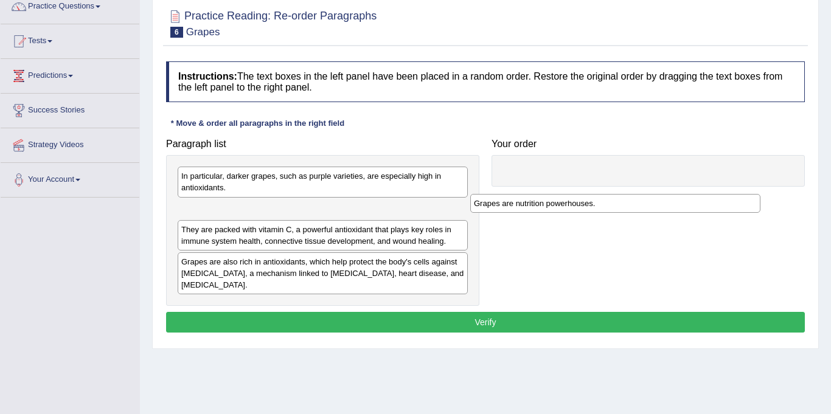
drag, startPoint x: 291, startPoint y: 178, endPoint x: 584, endPoint y: 206, distance: 293.9
click at [584, 206] on div "Grapes are nutrition powerhouses." at bounding box center [615, 203] width 290 height 19
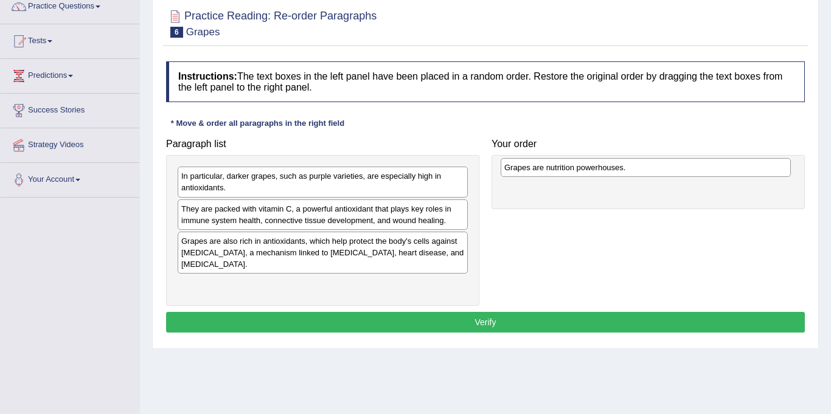
drag, startPoint x: 257, startPoint y: 214, endPoint x: 576, endPoint y: 175, distance: 321.8
click at [579, 173] on div "Grapes are nutrition powerhouses." at bounding box center [646, 167] width 290 height 19
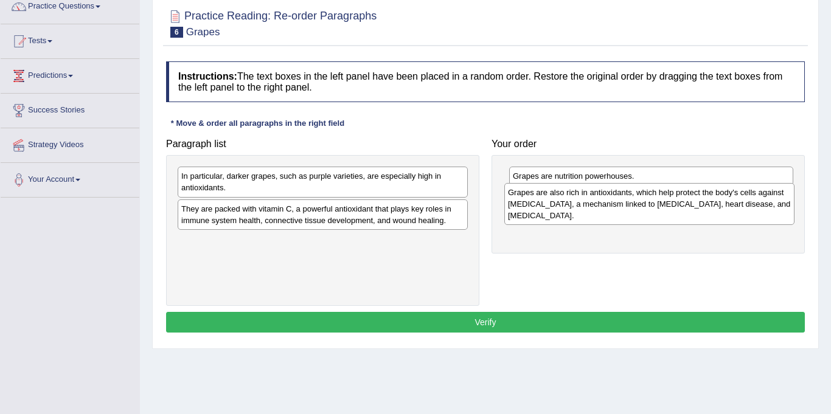
drag, startPoint x: 283, startPoint y: 260, endPoint x: 609, endPoint y: 212, distance: 329.0
click at [609, 212] on div "Grapes are also rich in antioxidants, which help protect the body's cells again…" at bounding box center [649, 204] width 290 height 42
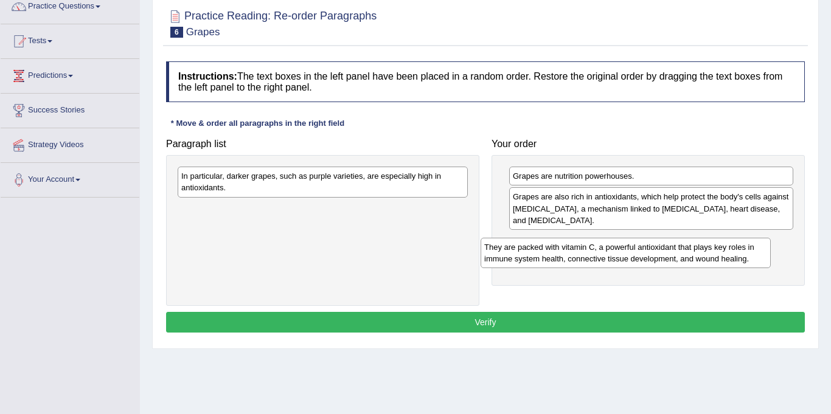
drag, startPoint x: 321, startPoint y: 215, endPoint x: 624, endPoint y: 253, distance: 305.4
click at [624, 253] on div "They are packed with vitamin C, a powerful antioxidant that plays key roles in …" at bounding box center [626, 253] width 290 height 30
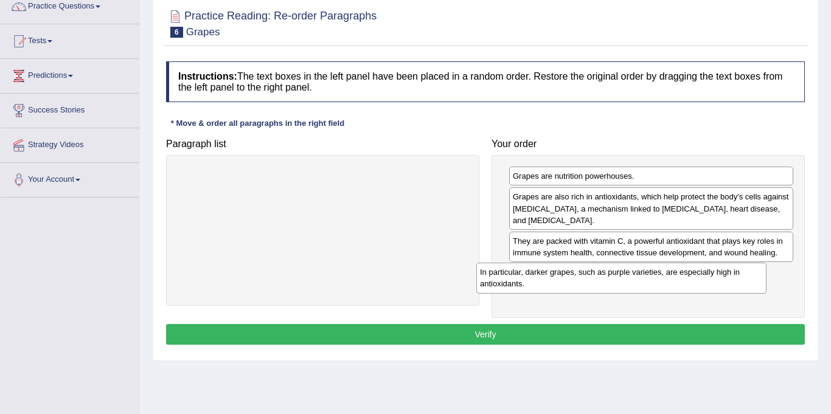
drag, startPoint x: 423, startPoint y: 179, endPoint x: 722, endPoint y: 276, distance: 314.0
click at [722, 276] on div "In particular, darker grapes, such as purple varieties, are especially high in …" at bounding box center [621, 278] width 290 height 30
click at [465, 332] on button "Verify" at bounding box center [485, 334] width 639 height 21
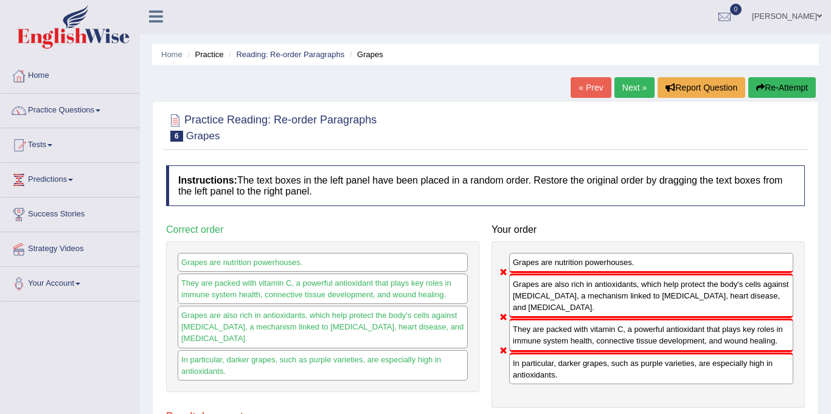
scroll to position [0, 0]
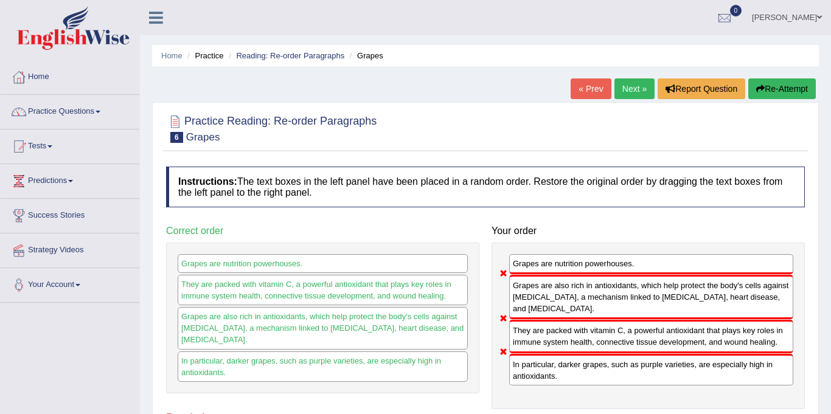
click at [628, 96] on link "Next »" at bounding box center [634, 88] width 40 height 21
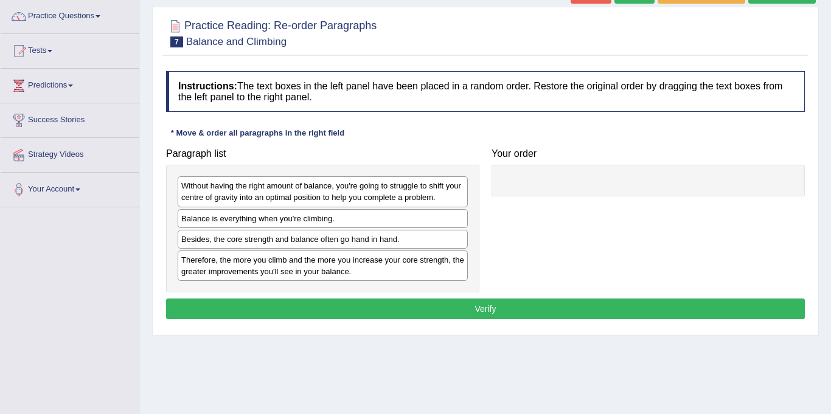
scroll to position [98, 0]
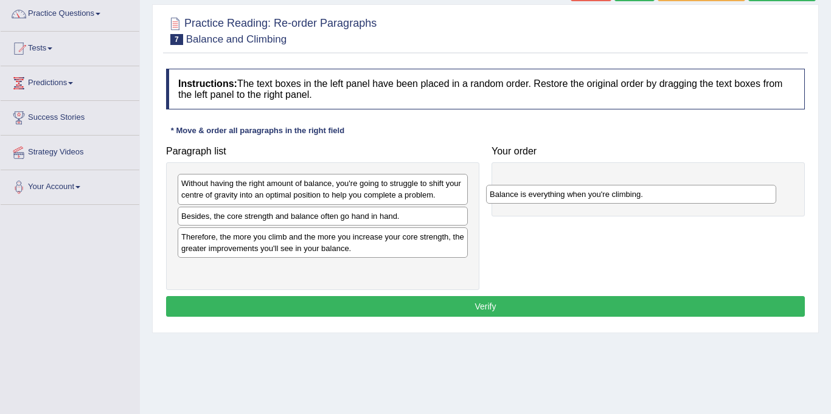
drag, startPoint x: 305, startPoint y: 221, endPoint x: 614, endPoint y: 200, distance: 309.2
click at [614, 200] on div "Balance is everything when you're climbing." at bounding box center [631, 194] width 290 height 19
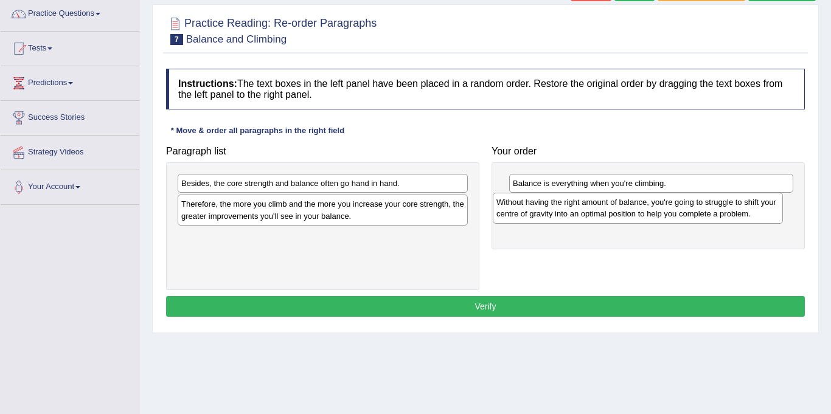
drag, startPoint x: 343, startPoint y: 196, endPoint x: 656, endPoint y: 215, distance: 313.3
click at [656, 215] on div "Without having the right amount of balance, you're going to struggle to shift y…" at bounding box center [638, 208] width 290 height 30
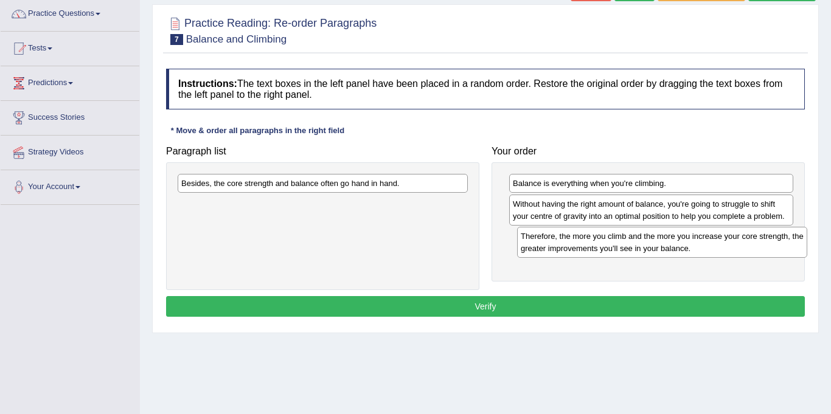
drag, startPoint x: 254, startPoint y: 217, endPoint x: 585, endPoint y: 249, distance: 333.1
click at [585, 249] on div "Therefore, the more you climb and the more you increase your core strength, the…" at bounding box center [662, 242] width 290 height 30
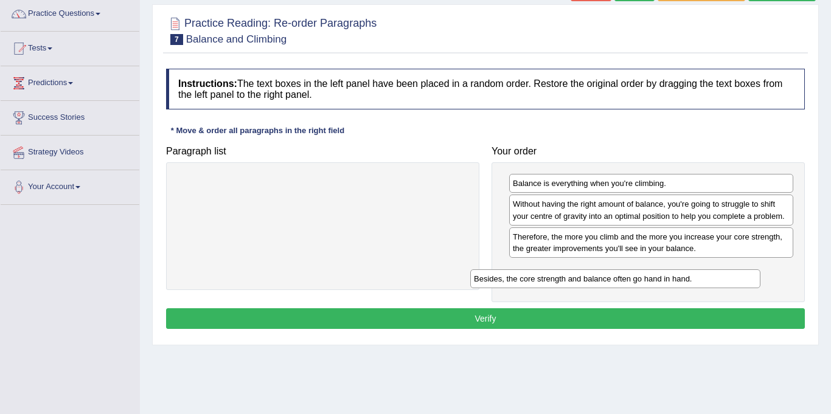
drag, startPoint x: 358, startPoint y: 182, endPoint x: 652, endPoint y: 278, distance: 309.5
click at [652, 278] on div "Besides, the core strength and balance often go hand in hand." at bounding box center [615, 278] width 290 height 19
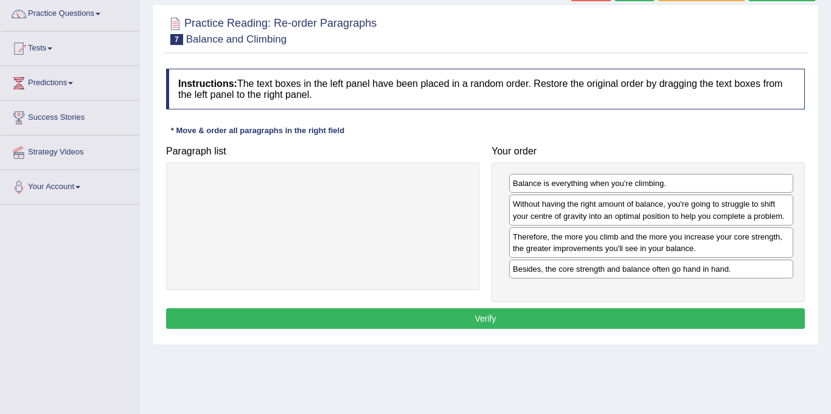
click at [493, 321] on button "Verify" at bounding box center [485, 318] width 639 height 21
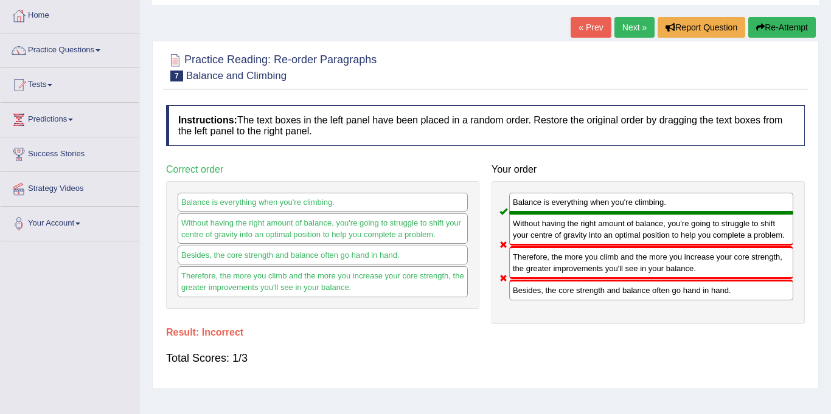
scroll to position [58, 0]
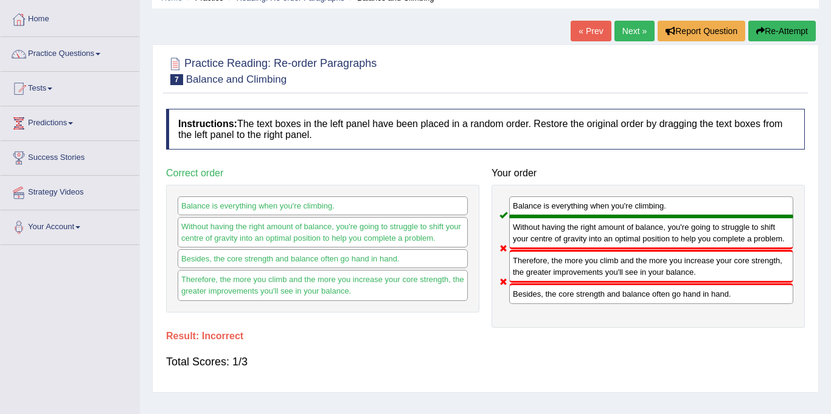
click at [631, 32] on link "Next »" at bounding box center [634, 31] width 40 height 21
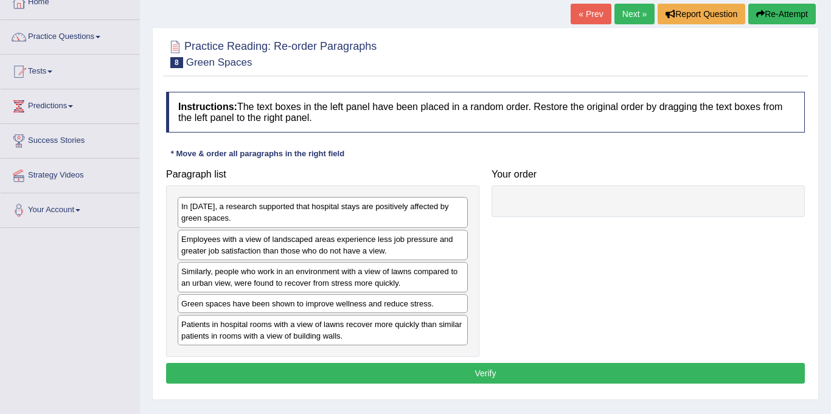
scroll to position [58, 0]
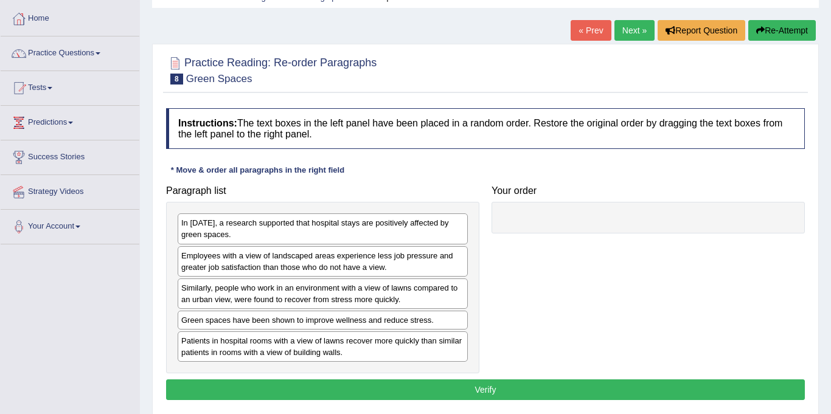
click at [641, 30] on link "Next »" at bounding box center [634, 30] width 40 height 21
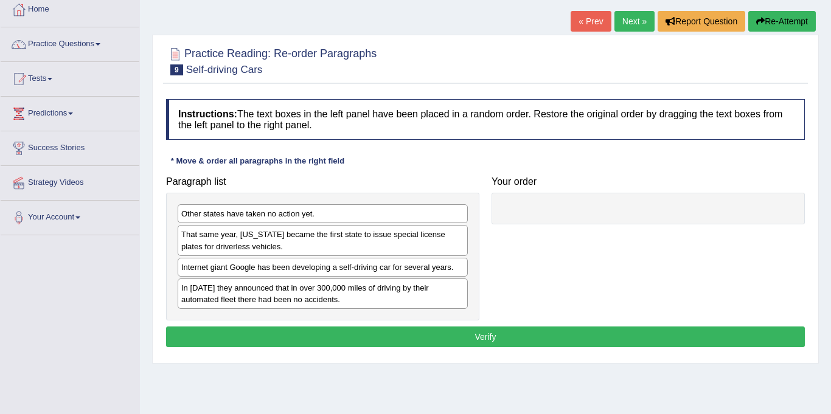
scroll to position [78, 0]
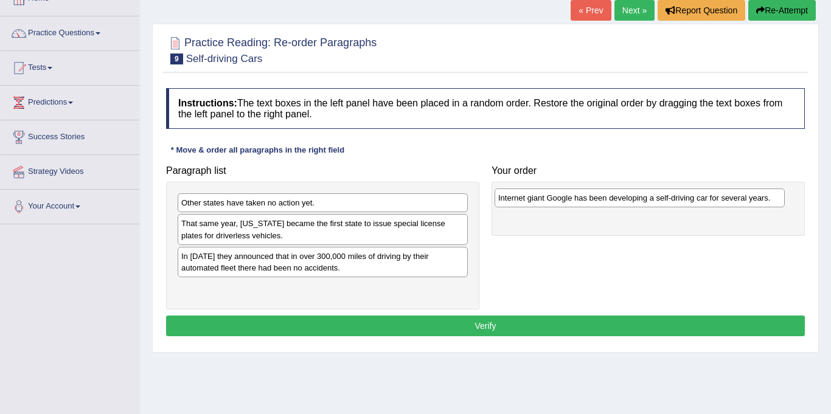
drag, startPoint x: 262, startPoint y: 262, endPoint x: 582, endPoint y: 203, distance: 325.4
click at [582, 203] on div "Internet giant Google has been developing a self-driving car for several years." at bounding box center [640, 198] width 290 height 19
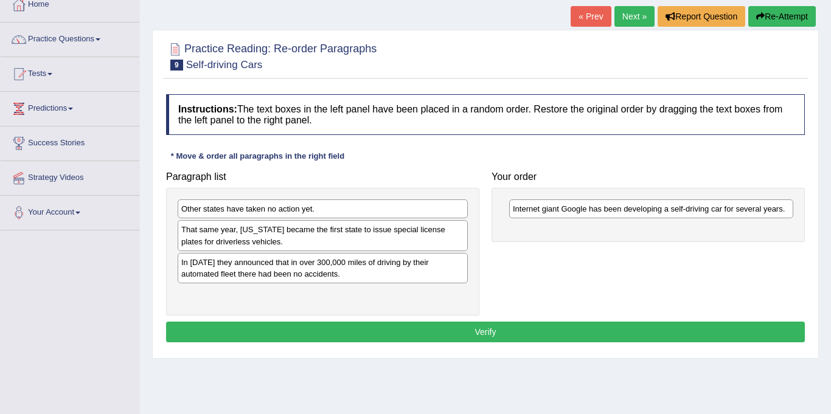
scroll to position [66, 0]
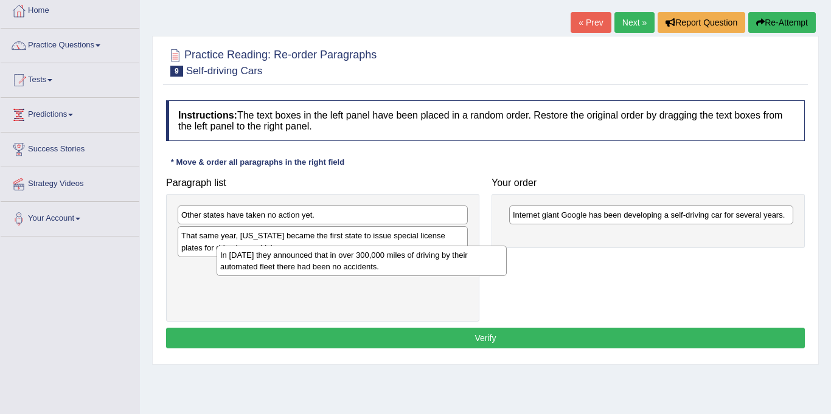
drag, startPoint x: 364, startPoint y: 280, endPoint x: 392, endPoint y: 269, distance: 29.3
click at [392, 269] on div "In [DATE] they announced that in over 300,000 miles of driving by their automat…" at bounding box center [362, 261] width 290 height 30
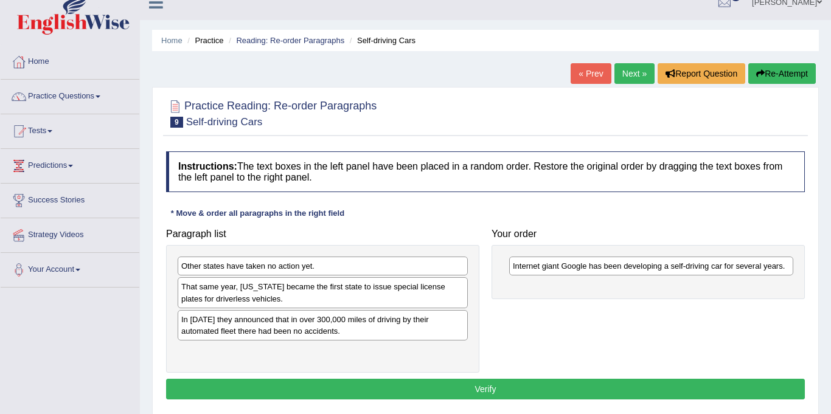
scroll to position [0, 0]
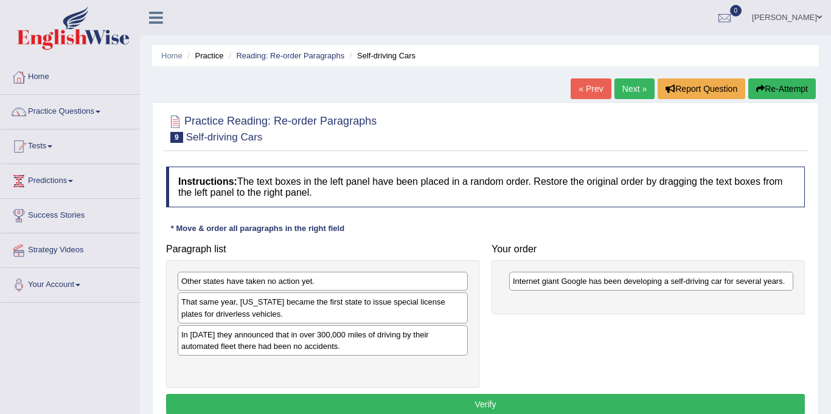
click at [627, 86] on link "Next »" at bounding box center [634, 88] width 40 height 21
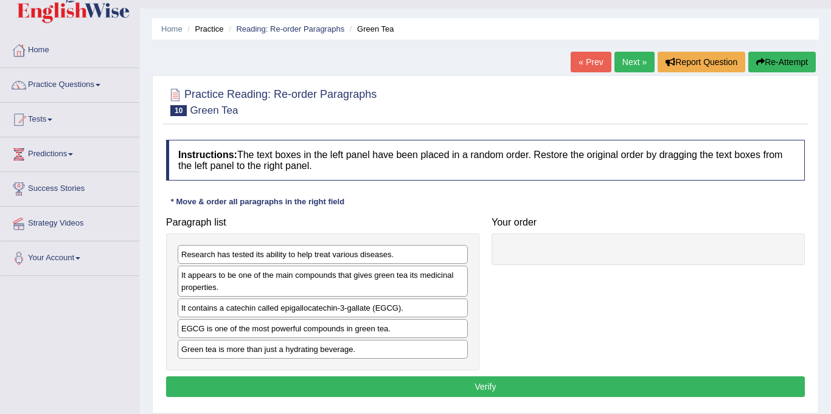
scroll to position [29, 0]
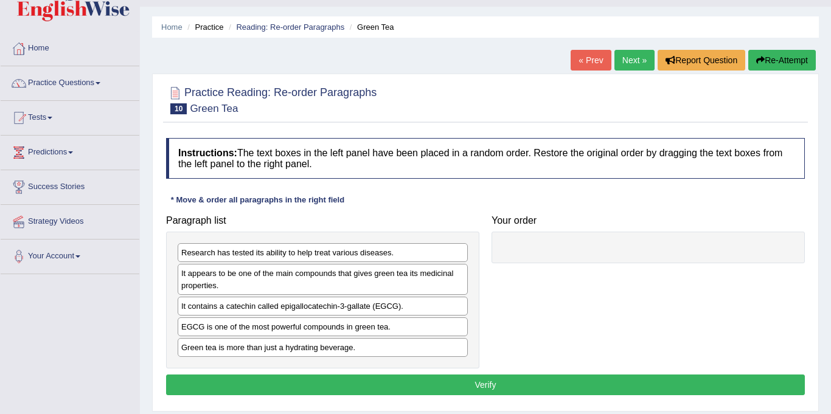
click at [627, 58] on link "Next »" at bounding box center [634, 60] width 40 height 21
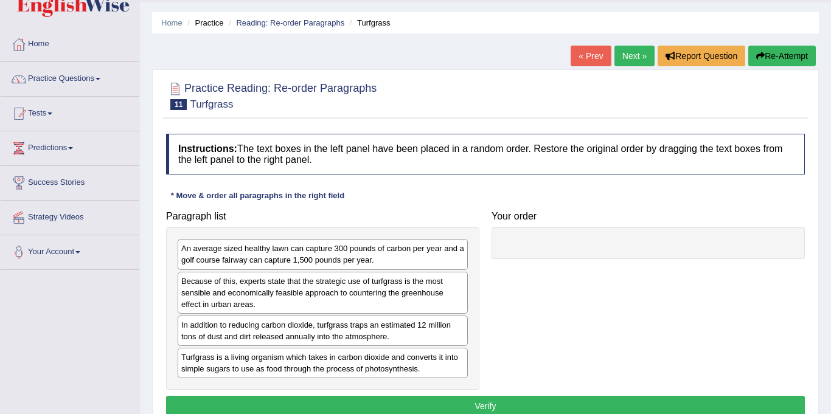
scroll to position [27, 0]
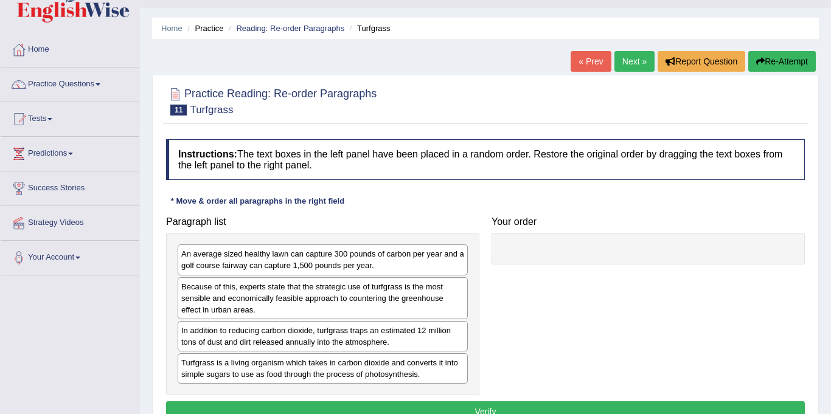
click at [633, 62] on link "Next »" at bounding box center [634, 61] width 40 height 21
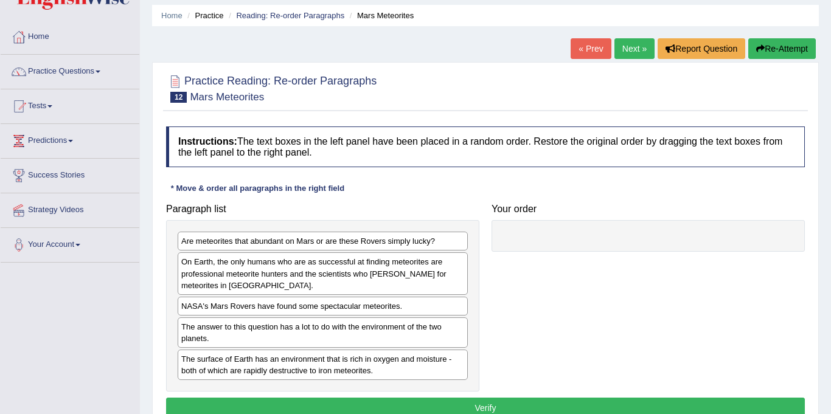
scroll to position [43, 0]
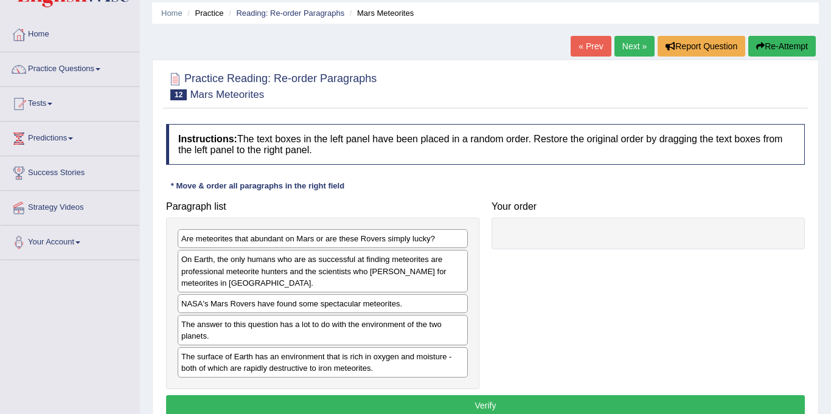
click at [627, 48] on link "Next »" at bounding box center [634, 46] width 40 height 21
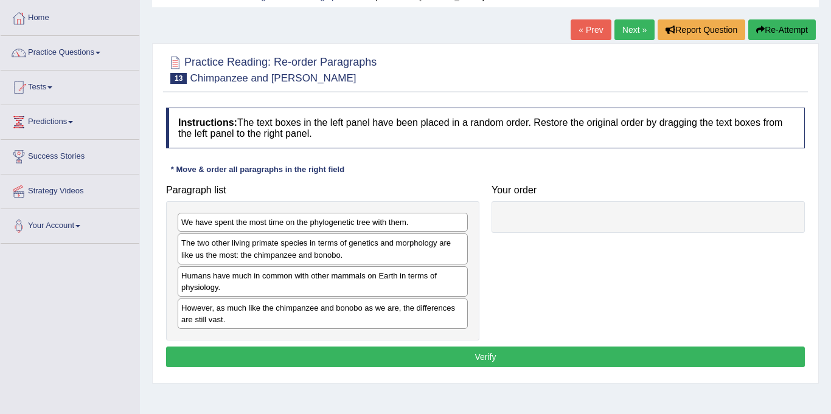
scroll to position [65, 0]
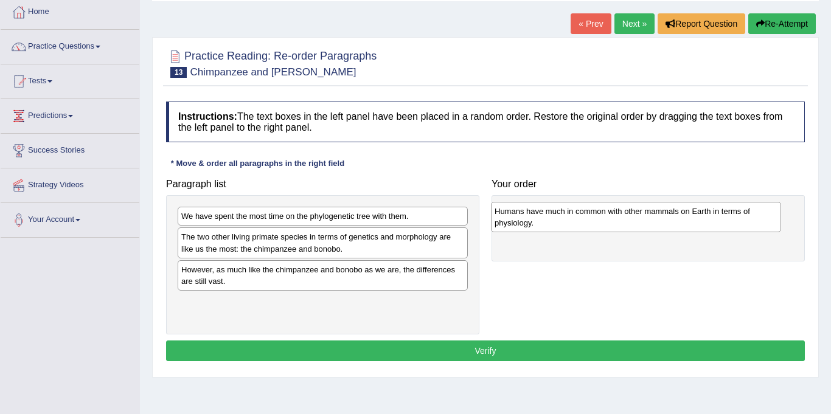
drag, startPoint x: 380, startPoint y: 273, endPoint x: 693, endPoint y: 215, distance: 318.7
click at [693, 215] on div "Humans have much in common with other mammals on Earth in terms of physiology." at bounding box center [636, 217] width 290 height 30
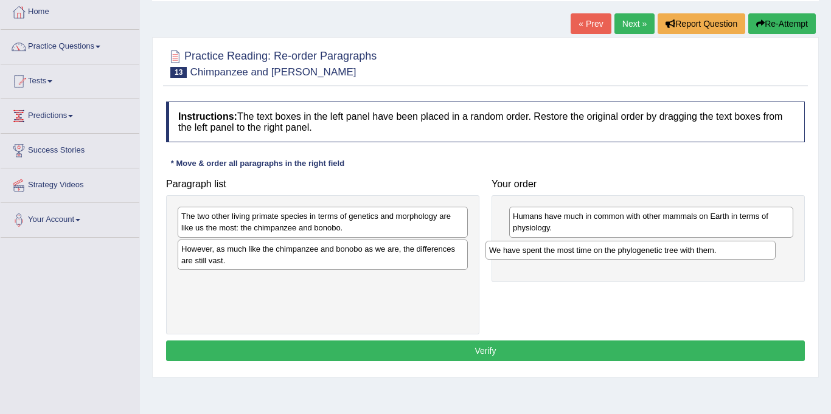
drag, startPoint x: 320, startPoint y: 216, endPoint x: 628, endPoint y: 250, distance: 309.7
click at [628, 250] on div "We have spent the most time on the phylogenetic tree with them." at bounding box center [630, 250] width 290 height 19
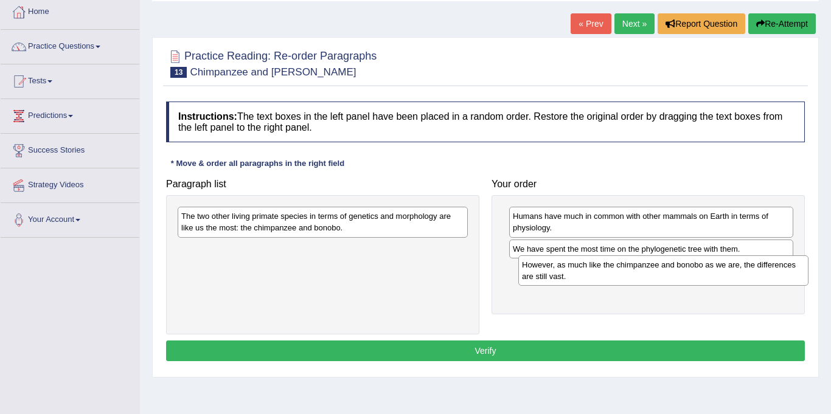
drag, startPoint x: 356, startPoint y: 255, endPoint x: 697, endPoint y: 271, distance: 341.0
click at [697, 271] on div "However, as much like the chimpanzee and bonobo as we are, the differences are …" at bounding box center [663, 270] width 290 height 30
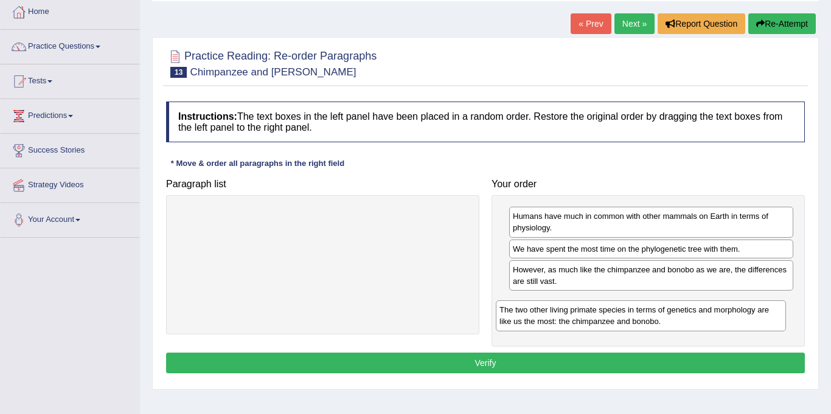
drag, startPoint x: 398, startPoint y: 213, endPoint x: 722, endPoint y: 307, distance: 337.5
click at [721, 307] on div "The two other living primate species in terms of genetics and morphology are li…" at bounding box center [641, 316] width 290 height 30
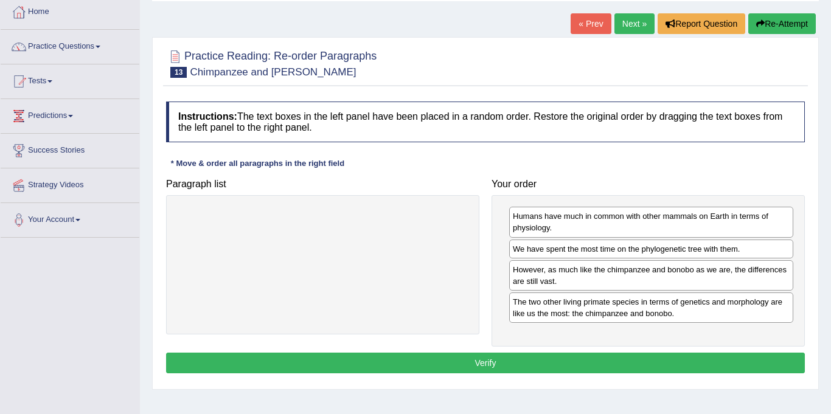
click at [512, 363] on button "Verify" at bounding box center [485, 363] width 639 height 21
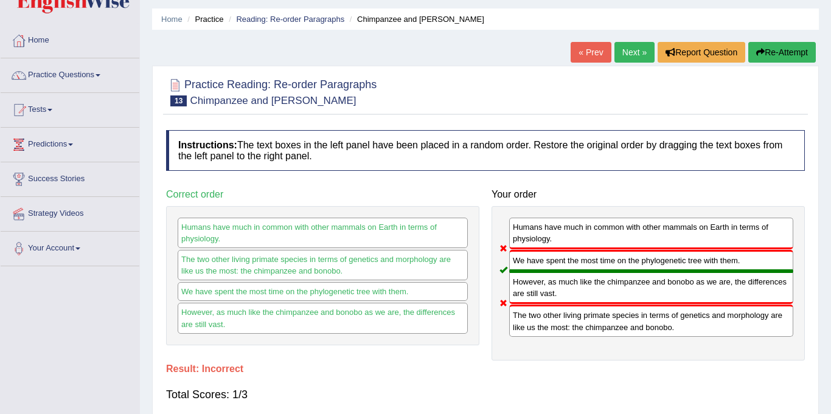
scroll to position [33, 0]
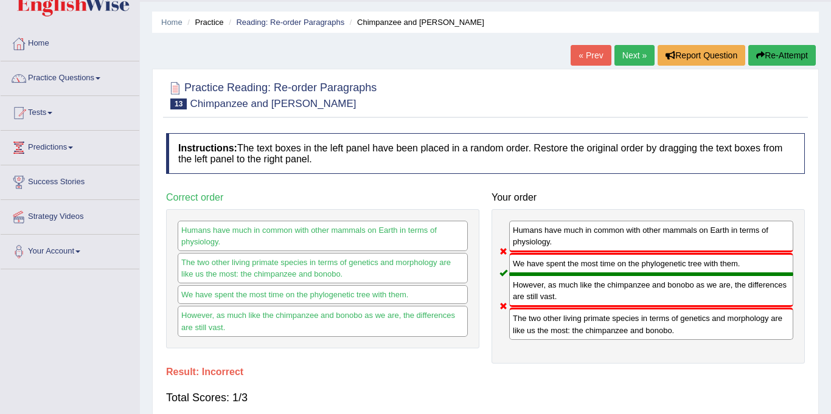
click at [633, 54] on link "Next »" at bounding box center [634, 55] width 40 height 21
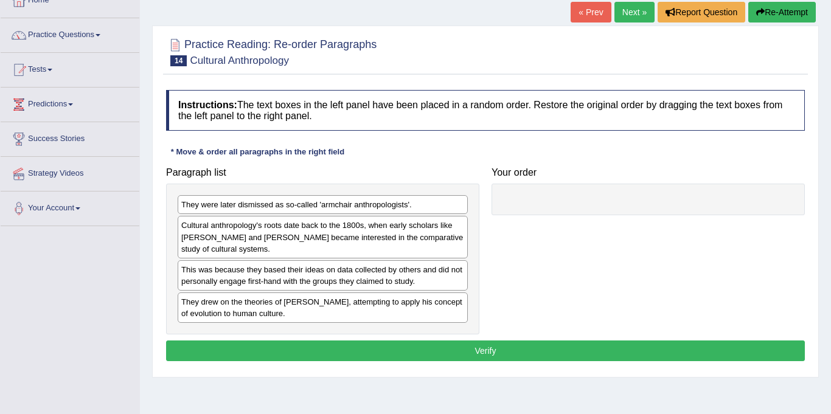
scroll to position [71, 0]
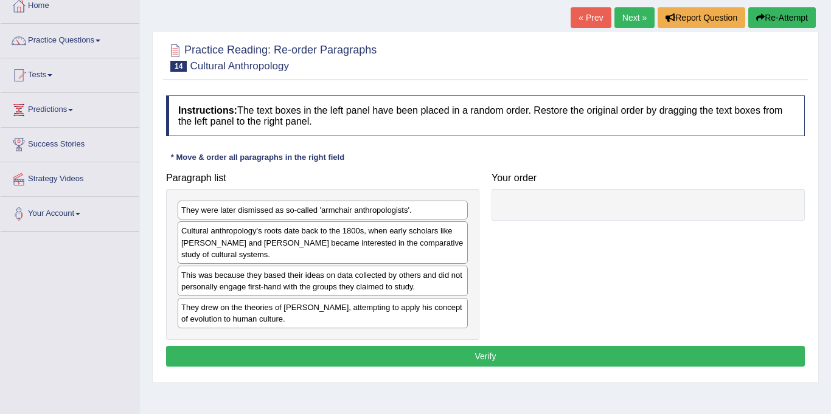
click at [633, 19] on link "Next »" at bounding box center [634, 17] width 40 height 21
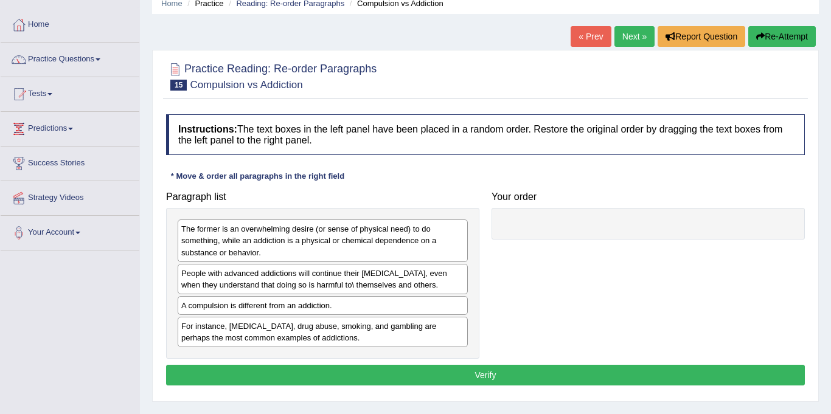
scroll to position [56, 0]
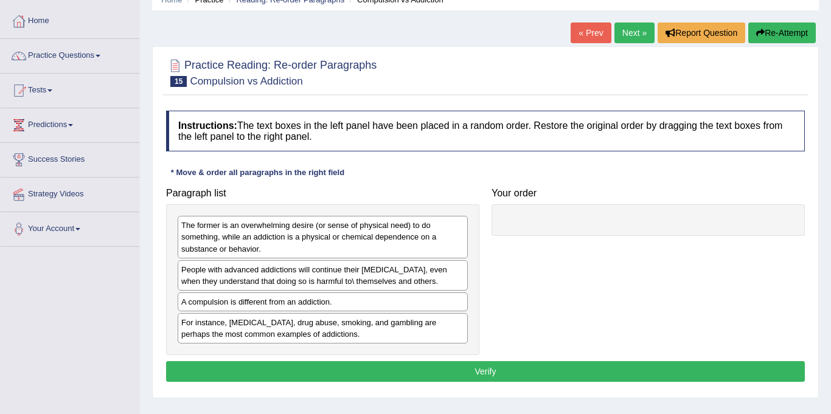
click at [634, 35] on link "Next »" at bounding box center [634, 33] width 40 height 21
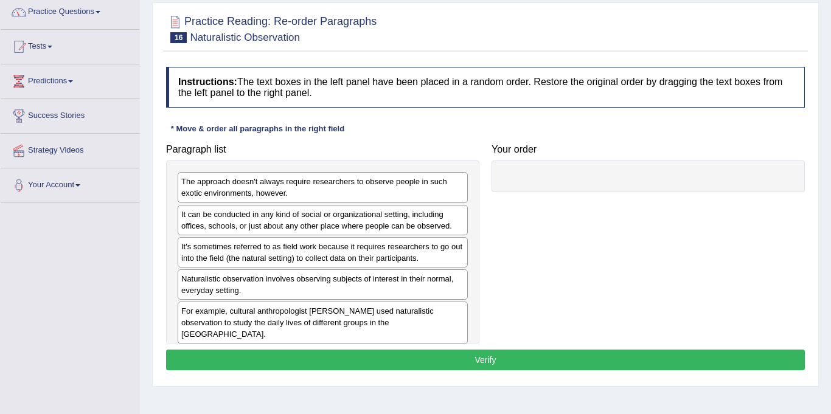
scroll to position [89, 0]
